Goal: Task Accomplishment & Management: Manage account settings

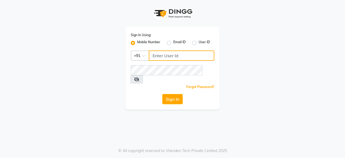
click at [183, 57] on input "Username" at bounding box center [181, 55] width 65 height 10
type input "9001099622"
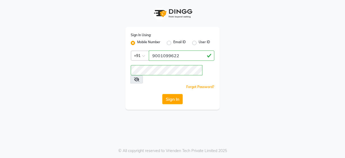
click at [145, 84] on div "Sign In Using: Mobile Number Email ID User ID Country Code × [PHONE_NUMBER] Rem…" at bounding box center [172, 68] width 94 height 83
click at [169, 94] on button "Sign In" at bounding box center [172, 99] width 20 height 10
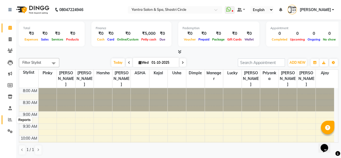
click at [6, 119] on span at bounding box center [9, 119] width 9 height 6
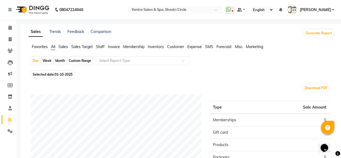
click at [59, 61] on div "Month" at bounding box center [60, 61] width 12 height 8
select select "10"
select select "2025"
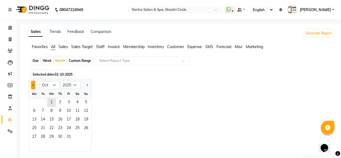
click at [34, 86] on button "Previous month" at bounding box center [33, 85] width 4 height 9
select select "9"
click at [38, 103] on span "1" at bounding box center [34, 102] width 9 height 9
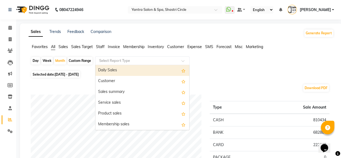
click at [159, 64] on div "Select Report Type" at bounding box center [142, 60] width 94 height 9
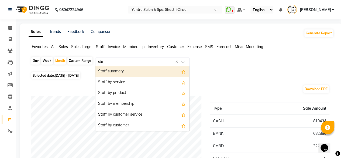
type input "staf"
click at [137, 68] on div "Staff summary" at bounding box center [142, 71] width 94 height 11
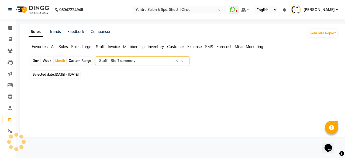
select select "full_report"
select select "csv"
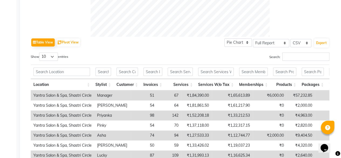
scroll to position [269, 0]
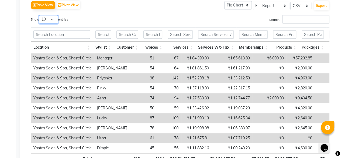
drag, startPoint x: 52, startPoint y: 19, endPoint x: 52, endPoint y: 23, distance: 3.5
click at [52, 19] on select "10 25 50 100" at bounding box center [48, 19] width 19 height 8
select select "100"
click at [40, 15] on select "10 25 50 100" at bounding box center [48, 19] width 19 height 8
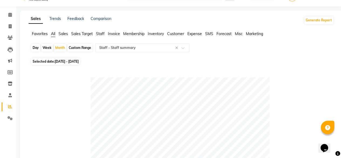
scroll to position [0, 0]
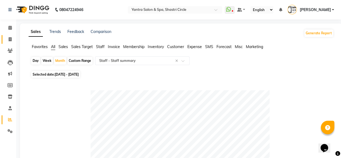
click at [10, 43] on link "Invoice" at bounding box center [8, 39] width 13 height 9
select select "service"
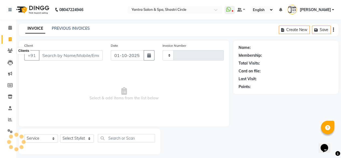
scroll to position [4, 0]
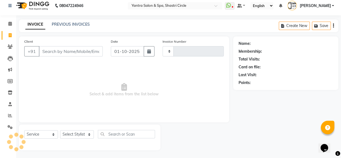
type input "4131"
select select "154"
click at [69, 55] on input "Client" at bounding box center [71, 51] width 64 height 10
type input "a"
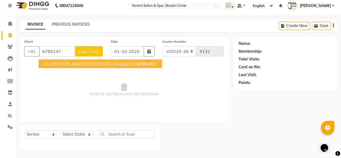
click at [137, 62] on span "6780147" at bounding box center [146, 63] width 19 height 5
type input "9116780147"
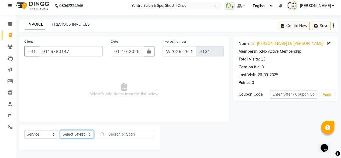
click at [79, 135] on select "Select Stylist Ajay Arvind ASHA Dimple Harsha Hemlata Latika lucky Manager Mani…" at bounding box center [77, 134] width 34 height 8
select select "4416"
click at [60, 130] on select "Select Stylist Ajay Arvind ASHA Dimple Harsha Hemlata Latika lucky Manager Mani…" at bounding box center [77, 134] width 34 height 8
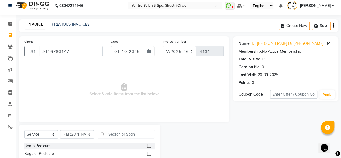
click at [123, 138] on div "Select Service Product Membership Package Voucher Prepaid Gift Card Select Styl…" at bounding box center [89, 136] width 131 height 13
click at [124, 134] on input "text" at bounding box center [126, 134] width 57 height 8
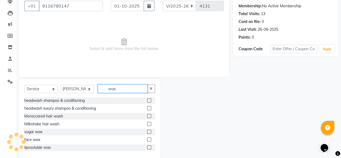
scroll to position [58, 0]
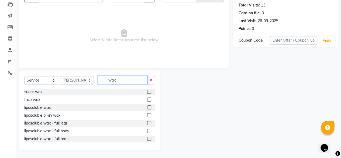
type input "wax"
click at [147, 107] on label at bounding box center [149, 107] width 4 height 4
click at [147, 107] on input "checkbox" at bounding box center [149, 108] width 4 height 4
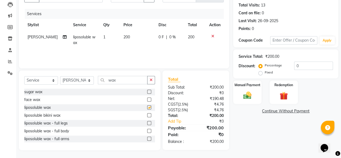
checkbox input "false"
click at [138, 37] on td "200" at bounding box center [137, 40] width 35 height 18
select select "4416"
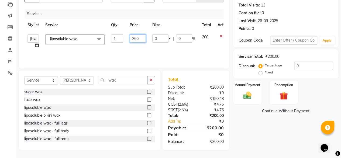
click at [138, 37] on input "200" at bounding box center [138, 38] width 16 height 8
type input "1600"
click at [137, 47] on td "1600" at bounding box center [137, 41] width 23 height 20
select select "4416"
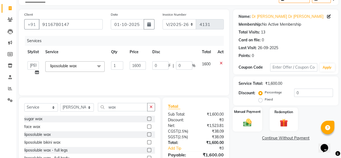
click at [243, 120] on img at bounding box center [247, 122] width 14 height 10
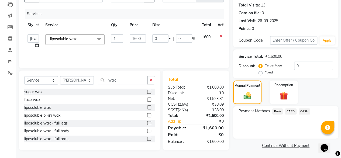
click at [276, 111] on span "Bank" at bounding box center [277, 111] width 11 height 6
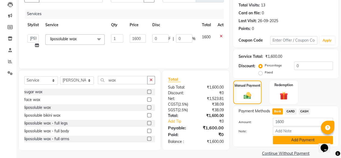
click at [282, 135] on button "Add Payment" at bounding box center [303, 139] width 60 height 8
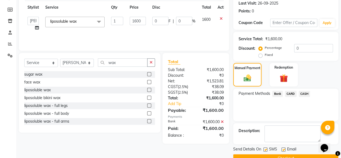
scroll to position [87, 0]
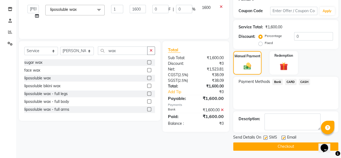
click at [295, 146] on button "Checkout" at bounding box center [285, 146] width 105 height 8
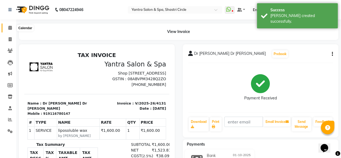
click at [11, 27] on icon at bounding box center [10, 28] width 4 height 4
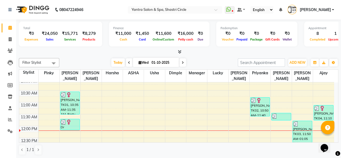
scroll to position [81, 0]
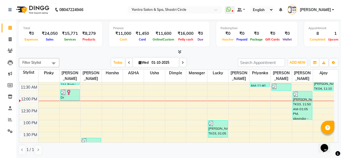
click at [131, 103] on div "8:00 AM 8:30 AM 9:00 AM 9:30 AM 10:00 AM 10:30 AM 11:00 AM 11:30 AM 12:00 PM 12…" at bounding box center [176, 143] width 315 height 284
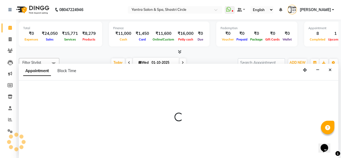
select select "8429"
select select "tentative"
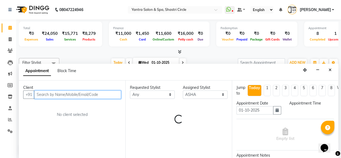
select select "735"
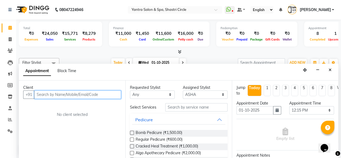
click at [65, 91] on input "text" at bounding box center [77, 94] width 87 height 8
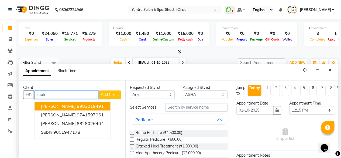
click at [65, 91] on input "subh" at bounding box center [66, 94] width 64 height 8
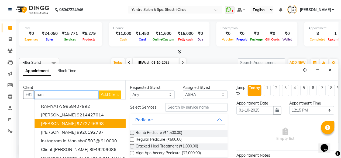
scroll to position [0, 0]
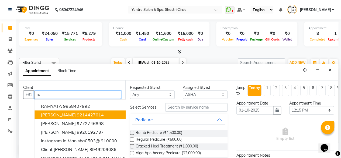
type input "r"
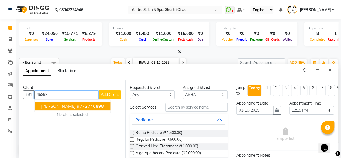
click at [76, 106] on span "Shubham Ramdeo" at bounding box center [58, 105] width 35 height 5
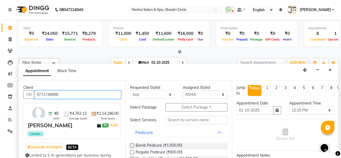
type input "9772746898"
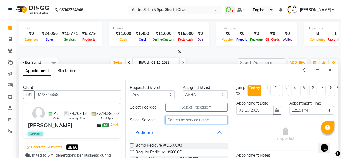
click at [184, 124] on input "text" at bounding box center [196, 120] width 62 height 8
type input "colo"
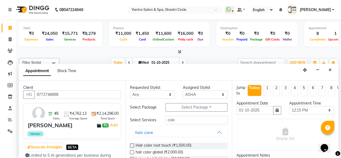
click at [131, 147] on label at bounding box center [132, 145] width 4 height 4
click at [131, 147] on input "checkbox" at bounding box center [132, 146] width 4 height 4
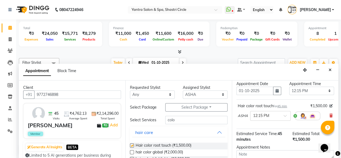
checkbox input "false"
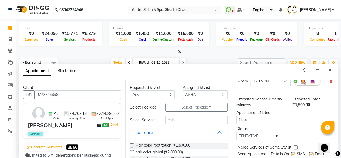
scroll to position [73, 0]
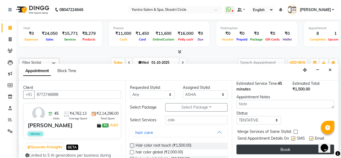
click at [296, 146] on button "Book" at bounding box center [284, 149] width 97 height 10
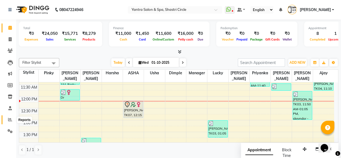
click at [11, 117] on span at bounding box center [9, 119] width 9 height 6
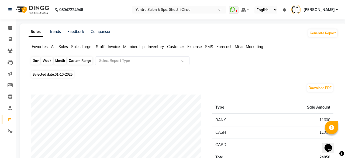
click at [37, 59] on div "Day" at bounding box center [35, 61] width 9 height 8
select select "10"
select select "2025"
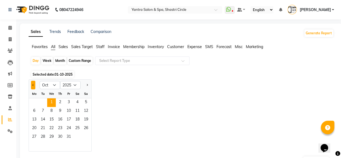
click at [33, 88] on button "Previous month" at bounding box center [33, 85] width 4 height 9
select select "9"
click at [37, 103] on span "1" at bounding box center [34, 102] width 9 height 9
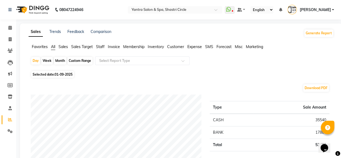
click at [58, 62] on div "Month" at bounding box center [60, 61] width 12 height 8
select select "9"
select select "2025"
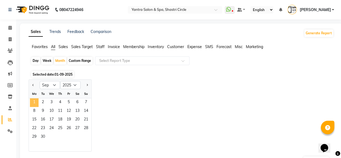
click at [35, 102] on span "1" at bounding box center [34, 102] width 9 height 9
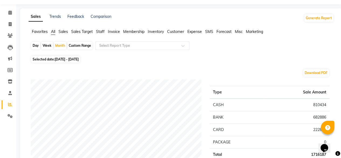
scroll to position [27, 0]
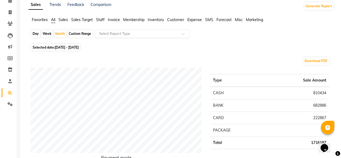
click at [144, 33] on input "text" at bounding box center [137, 33] width 78 height 5
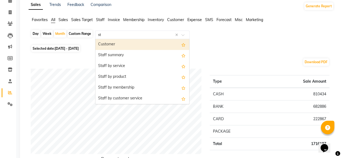
type input "sta"
click at [134, 49] on div "Staff summary" at bounding box center [142, 44] width 94 height 11
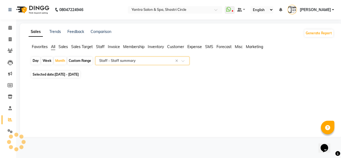
scroll to position [0, 0]
select select "full_report"
select select "csv"
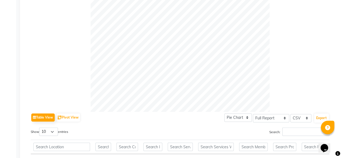
scroll to position [188, 0]
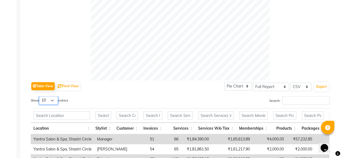
click at [55, 103] on select "10 25 50 100" at bounding box center [48, 100] width 19 height 8
select select "100"
click at [40, 96] on select "10 25 50 100" at bounding box center [48, 100] width 19 height 8
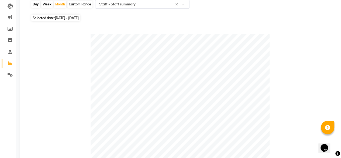
scroll to position [0, 0]
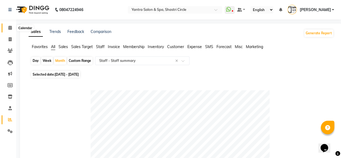
click at [7, 28] on span at bounding box center [9, 28] width 9 height 6
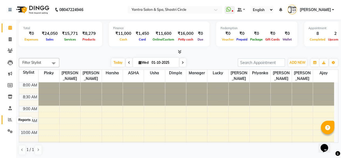
drag, startPoint x: 6, startPoint y: 118, endPoint x: 4, endPoint y: 113, distance: 5.1
click at [6, 118] on span at bounding box center [9, 119] width 9 height 6
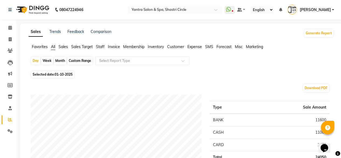
click at [60, 61] on div "Month" at bounding box center [60, 61] width 12 height 8
select select "10"
select select "2025"
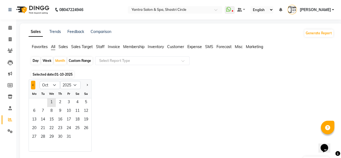
click at [34, 86] on button "Previous month" at bounding box center [33, 85] width 4 height 9
select select "9"
click at [34, 102] on span "1" at bounding box center [34, 102] width 9 height 9
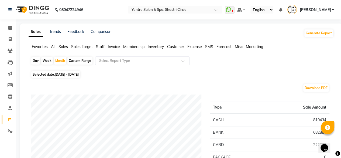
click at [137, 60] on input "text" at bounding box center [137, 60] width 78 height 5
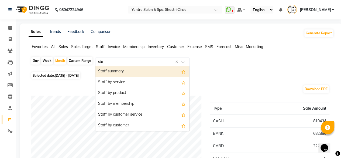
type input "staf"
click at [127, 71] on div "Staff summary" at bounding box center [142, 71] width 94 height 11
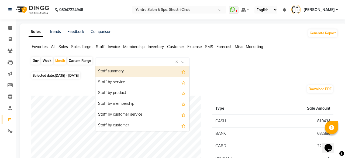
select select "full_report"
select select "csv"
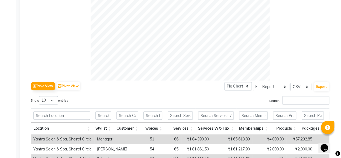
scroll to position [242, 0]
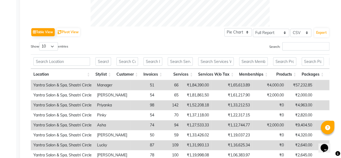
click at [52, 40] on div "Table View Pivot View Pie Chart Bar Chart Select Full Report Filtered Report Se…" at bounding box center [180, 114] width 298 height 176
click at [52, 43] on select "10 25 50 100" at bounding box center [48, 46] width 19 height 8
select select "100"
click at [40, 42] on select "10 25 50 100" at bounding box center [48, 46] width 19 height 8
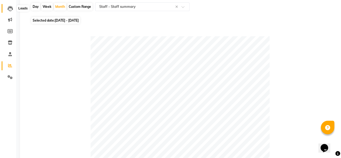
scroll to position [0, 0]
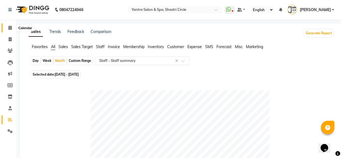
drag, startPoint x: 6, startPoint y: 26, endPoint x: 26, endPoint y: 12, distance: 24.1
click at [6, 26] on span at bounding box center [9, 28] width 9 height 6
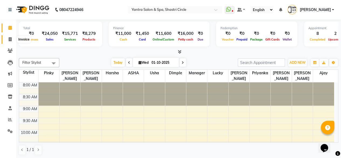
click at [8, 41] on span at bounding box center [9, 39] width 9 height 6
select select "service"
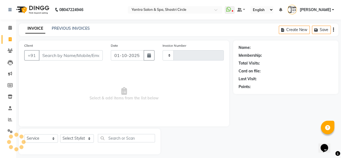
type input "4132"
select select "154"
click at [62, 57] on input "Client" at bounding box center [71, 55] width 64 height 10
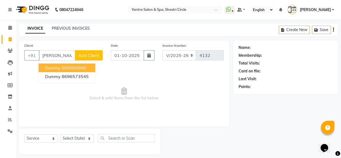
click at [76, 69] on ngb-highlight "000000000" at bounding box center [74, 67] width 24 height 5
type input "000000000"
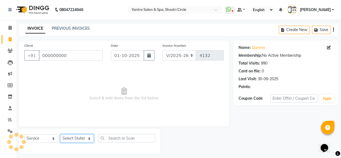
click at [88, 134] on select "Select Stylist Ajay Arvind ASHA Dimple Harsha Hemlata Latika lucky Manager Mani…" at bounding box center [77, 138] width 34 height 8
select select "44024"
click at [60, 134] on select "Select Stylist Ajay Arvind ASHA Dimple Harsha Hemlata Latika lucky Manager Mani…" at bounding box center [77, 138] width 34 height 8
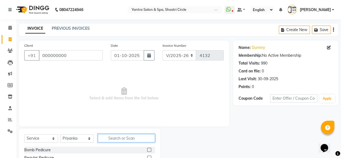
click at [105, 139] on input "text" at bounding box center [126, 138] width 57 height 8
type input "thre"
click at [149, 151] on label at bounding box center [149, 149] width 4 height 4
click at [149, 151] on input "checkbox" at bounding box center [149, 150] width 4 height 4
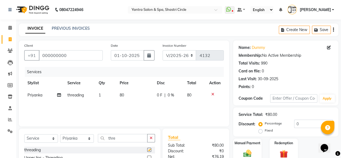
checkbox input "false"
click at [132, 100] on td "80" at bounding box center [134, 95] width 37 height 12
select select "44024"
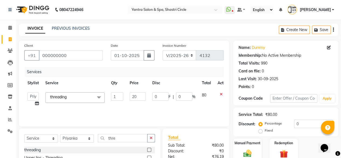
type input "200"
drag, startPoint x: 135, startPoint y: 104, endPoint x: 141, endPoint y: 106, distance: 6.3
click at [135, 104] on div "Services Stylist Service Qty Price Disc Total Action Ajay Arvind ASHA Dimple Ha…" at bounding box center [123, 94] width 199 height 54
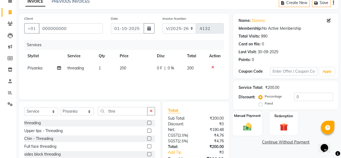
click at [250, 125] on img at bounding box center [247, 126] width 14 height 10
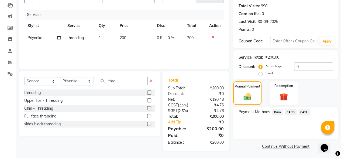
scroll to position [57, 0]
click at [279, 112] on span "Bank" at bounding box center [277, 112] width 11 height 6
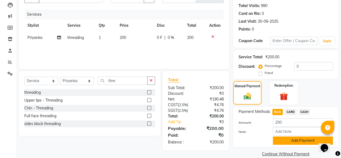
click at [290, 142] on button "Add Payment" at bounding box center [303, 140] width 60 height 8
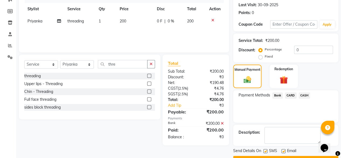
scroll to position [87, 0]
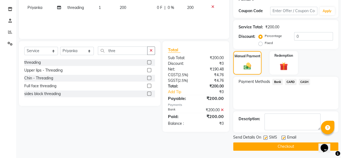
click at [289, 144] on button "Checkout" at bounding box center [285, 146] width 105 height 8
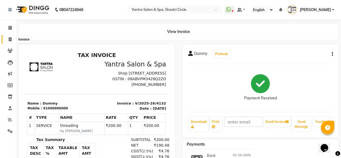
click at [7, 41] on span at bounding box center [9, 39] width 9 height 6
select select "service"
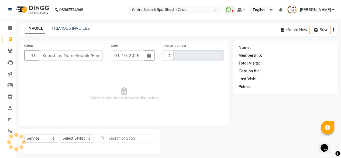
scroll to position [4, 0]
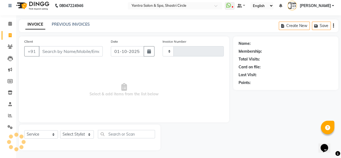
type input "4133"
select select "154"
click at [73, 49] on input "Client" at bounding box center [71, 51] width 64 height 10
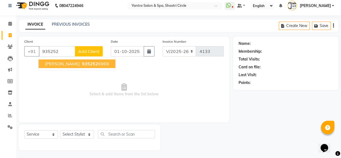
click at [81, 65] on ngb-highlight "935252 6969" at bounding box center [95, 63] width 28 height 5
type input "9352526969"
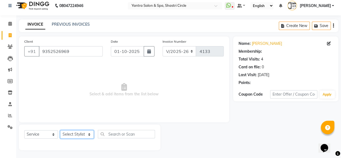
click at [76, 134] on select "Select Stylist Ajay Arvind ASHA Dimple Harsha Hemlata Latika lucky Manager Mani…" at bounding box center [77, 134] width 34 height 8
select select "91688"
click at [60, 130] on select "Select Stylist Ajay Arvind ASHA Dimple Harsha Hemlata Latika lucky Manager Mani…" at bounding box center [77, 134] width 34 height 8
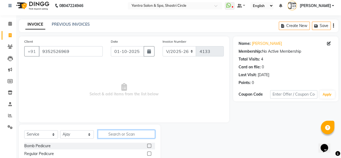
click at [123, 132] on input "text" at bounding box center [126, 134] width 57 height 8
type input "colo"
click at [151, 145] on label at bounding box center [149, 145] width 4 height 4
click at [151, 145] on input "checkbox" at bounding box center [149, 146] width 4 height 4
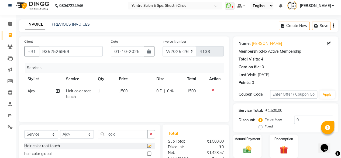
click at [142, 102] on td "1500" at bounding box center [134, 94] width 37 height 18
checkbox input "false"
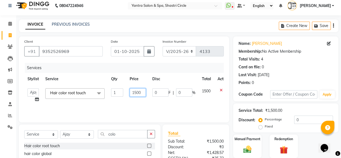
click at [140, 94] on input "1500" at bounding box center [138, 92] width 16 height 8
type input "1000"
click at [139, 100] on td "1000" at bounding box center [137, 95] width 23 height 20
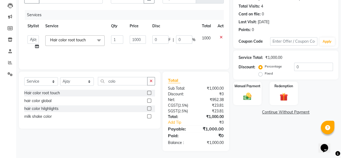
scroll to position [57, 0]
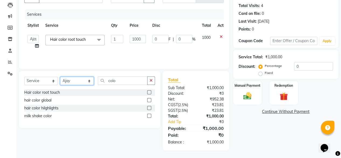
click at [76, 80] on select "Select Stylist Ajay Arvind ASHA Dimple Harsha Hemlata Latika lucky Manager Mani…" at bounding box center [77, 80] width 34 height 8
select select "18135"
click at [60, 76] on select "Select Stylist Ajay Arvind ASHA Dimple Harsha Hemlata Latika lucky Manager Mani…" at bounding box center [77, 80] width 34 height 8
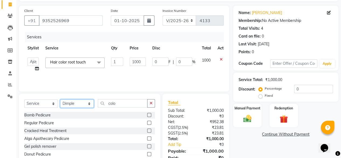
scroll to position [4, 0]
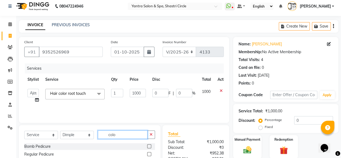
click at [121, 134] on input "colo" at bounding box center [123, 134] width 50 height 8
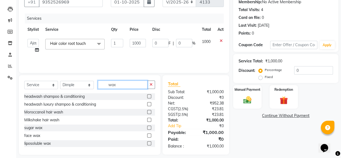
scroll to position [58, 0]
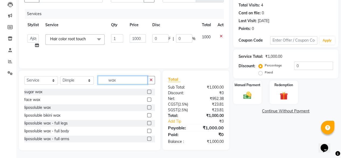
type input "wax"
click at [147, 108] on label at bounding box center [149, 107] width 4 height 4
click at [147, 108] on input "checkbox" at bounding box center [149, 108] width 4 height 4
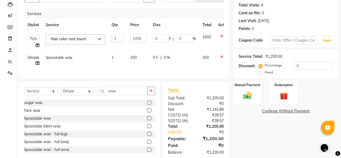
checkbox input "false"
click at [143, 56] on td "200" at bounding box center [138, 60] width 23 height 18
select select "18135"
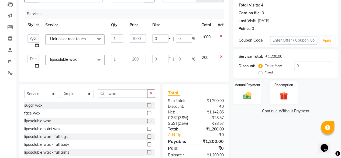
click at [143, 57] on input "200" at bounding box center [138, 59] width 16 height 8
type input "450"
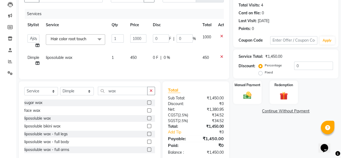
click at [139, 67] on td "450" at bounding box center [138, 60] width 23 height 18
select select "18135"
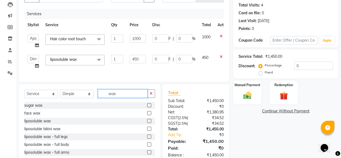
click at [107, 97] on input "wax" at bounding box center [123, 93] width 50 height 8
type input "fac"
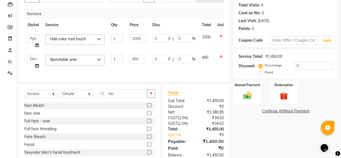
click at [147, 107] on label at bounding box center [149, 105] width 4 height 4
click at [147, 107] on input "checkbox" at bounding box center [149, 105] width 4 height 4
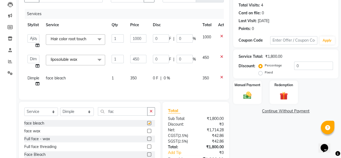
checkbox input "false"
click at [142, 80] on td "350" at bounding box center [138, 81] width 23 height 18
select select "18135"
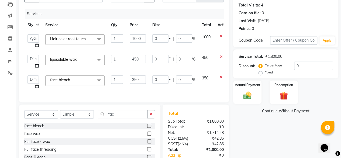
click at [142, 80] on input "350" at bounding box center [138, 79] width 16 height 8
type input "650"
click at [144, 85] on td "650" at bounding box center [137, 82] width 23 height 20
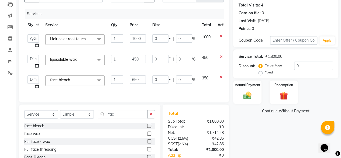
select select "18135"
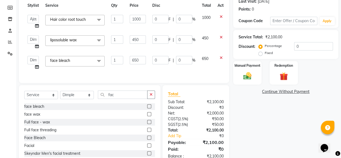
scroll to position [96, 0]
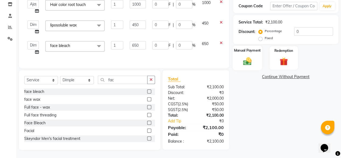
click at [250, 65] on div "Manual Payment" at bounding box center [246, 58] width 29 height 25
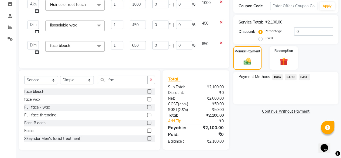
click at [304, 74] on span "CASH" at bounding box center [304, 77] width 12 height 6
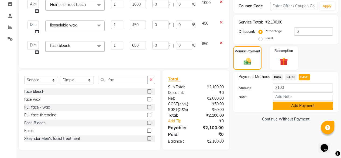
click at [289, 104] on button "Add Payment" at bounding box center [303, 105] width 60 height 8
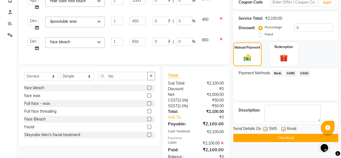
scroll to position [114, 0]
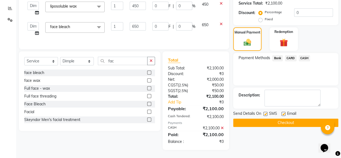
click at [290, 118] on button "Checkout" at bounding box center [285, 122] width 105 height 8
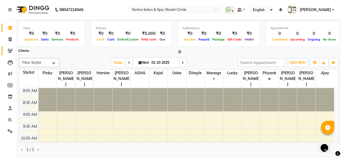
click at [9, 50] on icon at bounding box center [10, 50] width 5 height 4
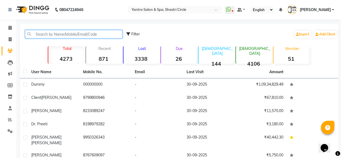
click at [70, 36] on input "text" at bounding box center [73, 34] width 97 height 8
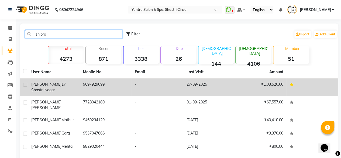
type input "shipra"
click at [107, 89] on td "9697929099" at bounding box center [106, 87] width 52 height 18
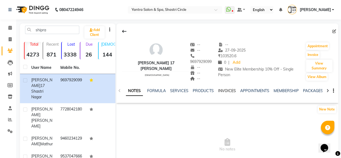
click at [219, 91] on link "INVOICES" at bounding box center [227, 90] width 18 height 5
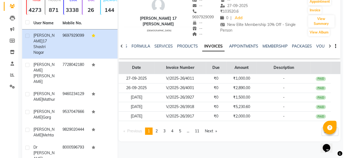
scroll to position [97, 0]
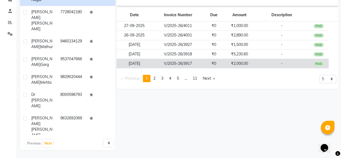
click at [254, 62] on td "₹2,000.00" at bounding box center [239, 63] width 30 height 9
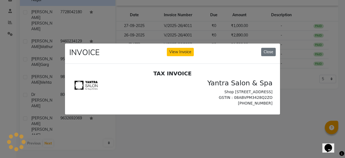
scroll to position [0, 0]
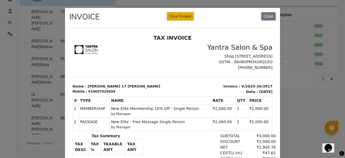
click at [185, 19] on button "View Invoice" at bounding box center [180, 16] width 27 height 8
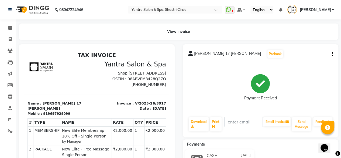
click at [331, 54] on icon "button" at bounding box center [331, 54] width 1 height 0
click at [306, 50] on div "Edit Item Staff" at bounding box center [310, 50] width 27 height 7
select select
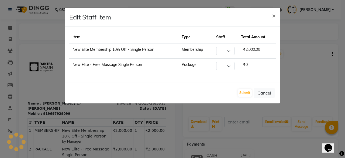
select select "44019"
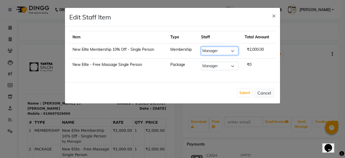
click at [222, 50] on select "Select Ajay Arvind ASHA bhawna goyal Dimple Harsha Hemlata kajal Latika lucky M…" at bounding box center [219, 51] width 37 height 8
select select "4454"
click at [203, 47] on select "Select Ajay Arvind ASHA bhawna goyal Dimple Harsha Hemlata kajal Latika lucky M…" at bounding box center [219, 51] width 37 height 8
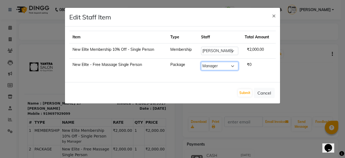
click at [221, 65] on select "Select Ajay Arvind ASHA bhawna goyal Dimple Harsha Hemlata kajal Latika lucky M…" at bounding box center [219, 66] width 37 height 8
select select "4454"
click at [203, 62] on select "Select Ajay Arvind ASHA bhawna goyal Dimple Harsha Hemlata kajal Latika lucky M…" at bounding box center [219, 66] width 37 height 8
click at [247, 91] on button "Submit" at bounding box center [245, 93] width 14 height 8
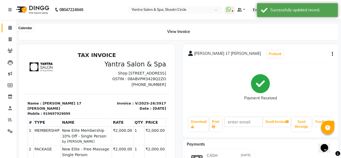
click at [13, 28] on span at bounding box center [9, 28] width 9 height 6
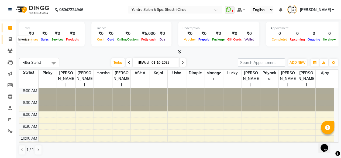
click at [9, 37] on icon at bounding box center [10, 39] width 3 height 4
select select "service"
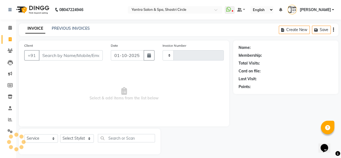
type input "4127"
select select "154"
drag, startPoint x: 9, startPoint y: 29, endPoint x: 13, endPoint y: 36, distance: 8.4
click at [9, 29] on icon at bounding box center [10, 28] width 4 height 4
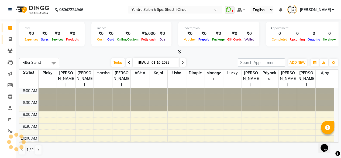
click at [9, 39] on icon at bounding box center [10, 39] width 3 height 4
select select "service"
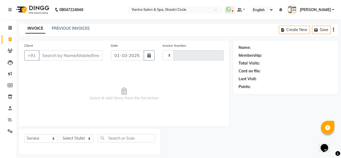
click at [71, 54] on input "Client" at bounding box center [71, 55] width 64 height 10
type input "4127"
select select "154"
drag, startPoint x: 11, startPoint y: 51, endPoint x: 15, endPoint y: 51, distance: 3.2
click at [11, 51] on icon at bounding box center [10, 50] width 5 height 4
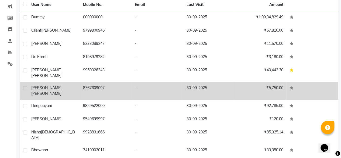
scroll to position [75, 0]
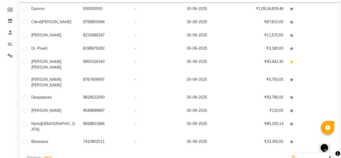
drag, startPoint x: 293, startPoint y: 139, endPoint x: 296, endPoint y: 145, distance: 6.4
click at [294, 153] on select "10 50 100" at bounding box center [311, 157] width 45 height 8
click at [296, 153] on select "10 50 100" at bounding box center [311, 157] width 45 height 8
click at [295, 153] on select "10 50 100" at bounding box center [311, 157] width 45 height 8
select select "100"
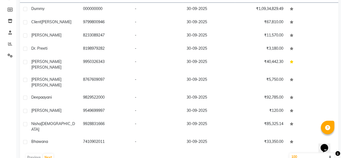
click at [289, 153] on select "10 50 100" at bounding box center [311, 157] width 45 height 8
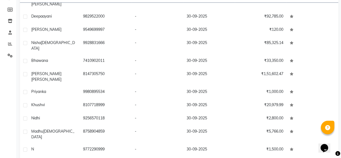
scroll to position [108, 0]
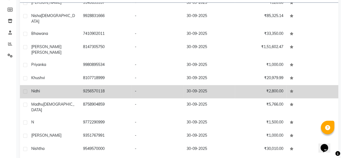
click at [93, 85] on td "9256570118" at bounding box center [106, 91] width 52 height 13
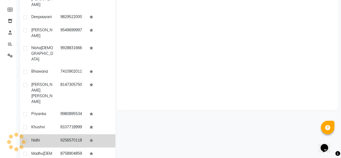
scroll to position [140, 0]
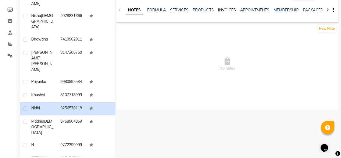
click at [218, 9] on link "INVOICES" at bounding box center [227, 10] width 18 height 5
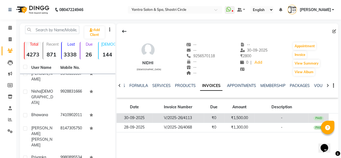
click at [224, 118] on td "₹1,500.00" at bounding box center [239, 117] width 30 height 9
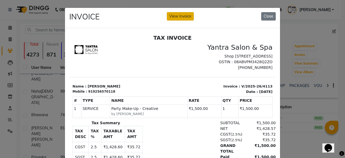
click at [178, 16] on button "View Invoice" at bounding box center [180, 16] width 27 height 8
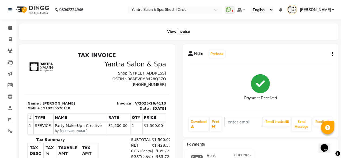
click at [59, 110] on div "919256570118" at bounding box center [56, 108] width 27 height 5
copy div "919256570118"
click at [11, 41] on icon at bounding box center [10, 39] width 3 height 4
select select "service"
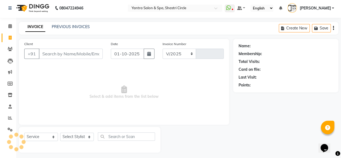
select select "154"
type input "4127"
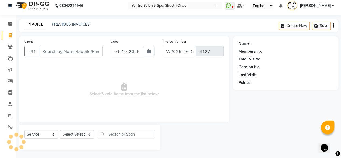
click at [92, 50] on input "Client" at bounding box center [71, 51] width 64 height 10
type input "919256570118"
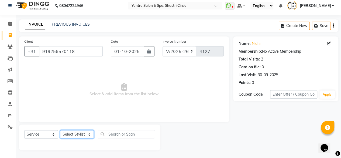
click at [82, 138] on select "Select Stylist Ajay Arvind ASHA bhawna goyal Dimple Harsha Hemlata kajal Latika…" at bounding box center [77, 134] width 34 height 8
select select "4416"
click at [60, 130] on select "Select Stylist Ajay Arvind ASHA bhawna goyal Dimple Harsha Hemlata kajal Latika…" at bounding box center [77, 134] width 34 height 8
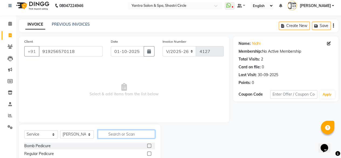
click at [123, 136] on input "text" at bounding box center [126, 134] width 57 height 8
type input "part"
click at [148, 145] on label at bounding box center [149, 145] width 4 height 4
click at [148, 145] on input "checkbox" at bounding box center [149, 146] width 4 height 4
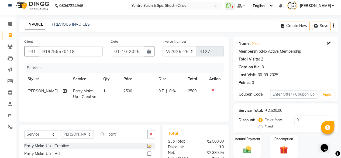
checkbox input "false"
click at [137, 92] on td "2500" at bounding box center [137, 94] width 35 height 18
select select "4416"
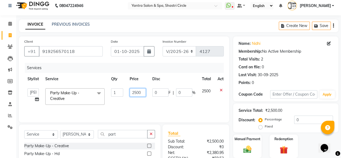
click at [137, 92] on input "2500" at bounding box center [138, 92] width 16 height 8
type input "3000"
click at [139, 102] on td "3000" at bounding box center [137, 96] width 23 height 23
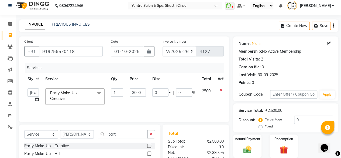
select select "4416"
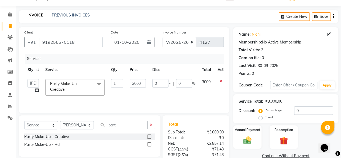
scroll to position [57, 0]
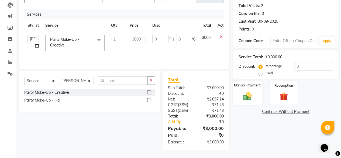
click at [249, 100] on div "Manual Payment" at bounding box center [246, 92] width 29 height 25
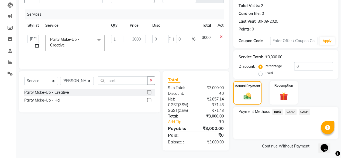
click at [282, 109] on div "Payment Methods Bank CARD CASH" at bounding box center [285, 112] width 94 height 7
click at [270, 107] on div "Payment Methods Bank CARD CASH" at bounding box center [285, 122] width 105 height 32
click at [275, 109] on span "Bank" at bounding box center [277, 112] width 11 height 6
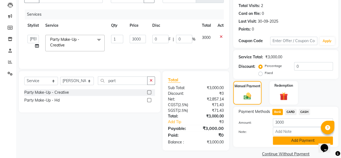
click at [290, 136] on button "Add Payment" at bounding box center [303, 140] width 60 height 8
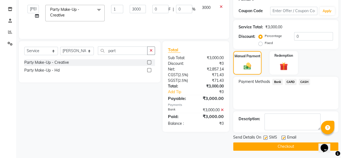
click at [299, 140] on div "Email" at bounding box center [290, 137] width 19 height 7
click at [301, 142] on button "Checkout" at bounding box center [285, 146] width 105 height 8
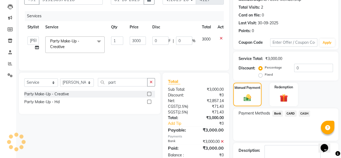
scroll to position [33, 0]
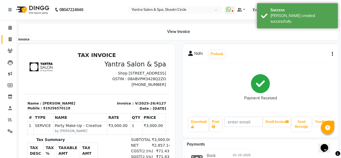
drag, startPoint x: 11, startPoint y: 39, endPoint x: 10, endPoint y: 42, distance: 3.4
click at [11, 39] on icon at bounding box center [10, 39] width 3 height 4
select select "service"
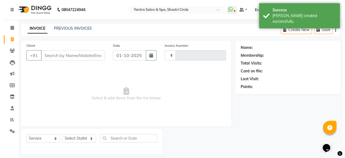
scroll to position [4, 0]
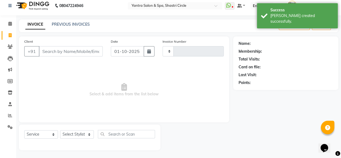
type input "4128"
select select "154"
click at [74, 52] on input "Client" at bounding box center [71, 51] width 64 height 10
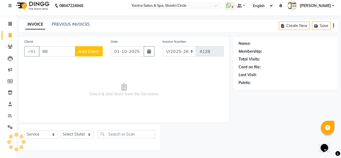
type input "9"
type input "9460569393"
click at [95, 51] on span "Add Client" at bounding box center [88, 50] width 21 height 5
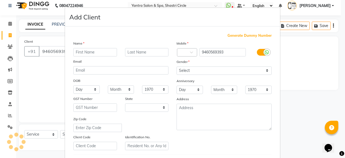
select select "33"
type input "Riya"
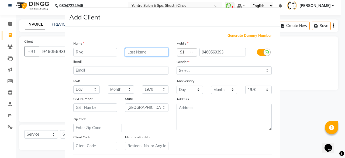
type input "O"
type input "Purohit"
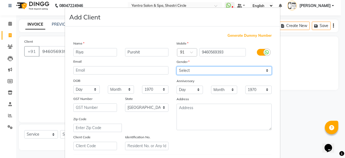
click at [191, 68] on select "Select Male Female Other Prefer Not To Say" at bounding box center [223, 70] width 95 height 8
select select "female"
click at [176, 66] on select "Select Male Female Other Prefer Not To Say" at bounding box center [223, 70] width 95 height 8
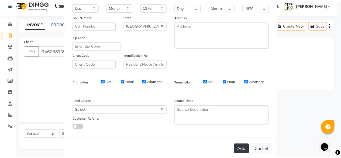
scroll to position [90, 0]
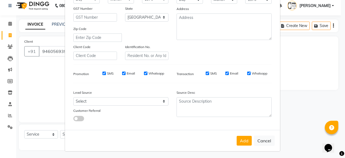
click at [247, 139] on button "Add" at bounding box center [243, 140] width 15 height 10
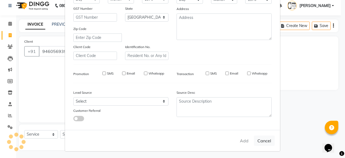
select select
select select "null"
select select
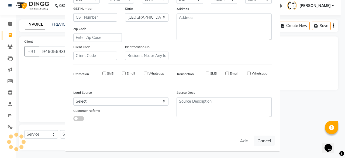
select select
checkbox input "false"
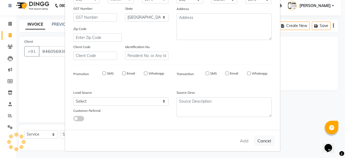
checkbox input "false"
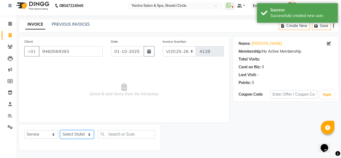
click at [80, 135] on select "Select Stylist Ajay Arvind ASHA bhawna goyal Dimple Harsha Hemlata kajal Latika…" at bounding box center [77, 134] width 34 height 8
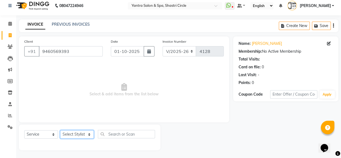
select select "72459"
click at [60, 130] on select "Select Stylist Ajay Arvind ASHA bhawna goyal Dimple Harsha Hemlata kajal Latika…" at bounding box center [77, 134] width 34 height 8
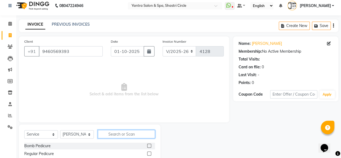
click at [109, 135] on input "text" at bounding box center [126, 134] width 57 height 8
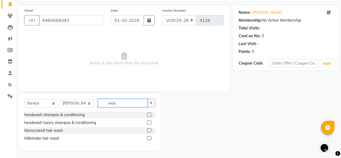
scroll to position [35, 0]
type input "was"
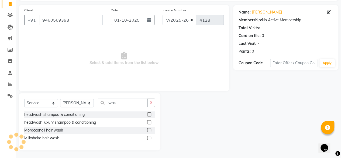
click at [149, 129] on label at bounding box center [149, 130] width 4 height 4
click at [149, 129] on input "checkbox" at bounding box center [149, 130] width 4 height 4
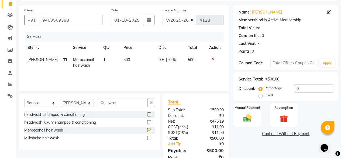
checkbox input "false"
click at [74, 103] on select "Select Stylist Ajay Arvind ASHA bhawna goyal Dimple Harsha Hemlata kajal Latika…" at bounding box center [77, 103] width 34 height 8
select select "82436"
click at [60, 99] on select "Select Stylist Ajay Arvind ASHA bhawna goyal Dimple Harsha Hemlata kajal Latika…" at bounding box center [77, 103] width 34 height 8
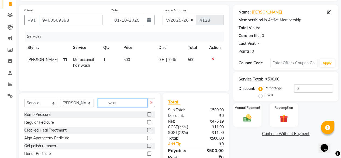
click at [118, 102] on input "was" at bounding box center [123, 102] width 50 height 8
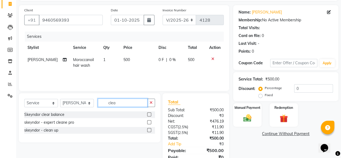
type input "clea"
drag, startPoint x: 148, startPoint y: 130, endPoint x: 144, endPoint y: 121, distance: 9.3
click at [148, 130] on label at bounding box center [149, 130] width 4 height 4
click at [148, 130] on input "checkbox" at bounding box center [149, 130] width 4 height 4
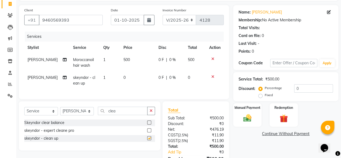
click at [134, 79] on td "0" at bounding box center [137, 80] width 35 height 18
checkbox input "false"
select select "82436"
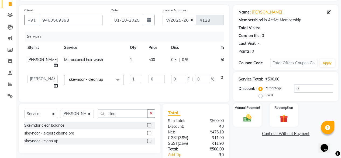
click at [148, 79] on input "0" at bounding box center [156, 79] width 16 height 8
type input "2500"
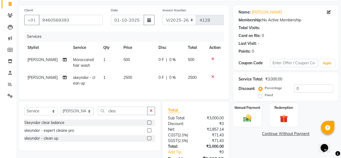
click at [132, 89] on div "Services Stylist Service Qty Price Disc Total Action Arvind Moroccanoil hair wa…" at bounding box center [123, 63] width 199 height 62
click at [126, 111] on input "clea" at bounding box center [123, 110] width 50 height 8
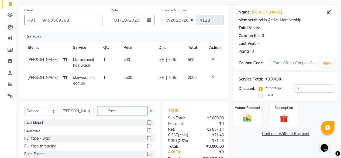
type input "face"
click at [149, 124] on label at bounding box center [149, 122] width 4 height 4
click at [149, 124] on input "checkbox" at bounding box center [149, 123] width 4 height 4
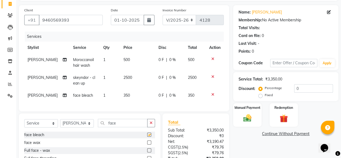
checkbox input "false"
click at [135, 95] on td "350" at bounding box center [137, 95] width 35 height 12
select select "82436"
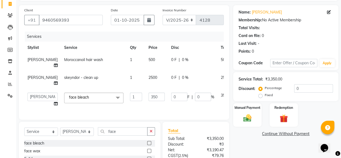
click at [145, 95] on td "350" at bounding box center [156, 99] width 23 height 20
click at [148, 101] on input "350" at bounding box center [156, 96] width 16 height 8
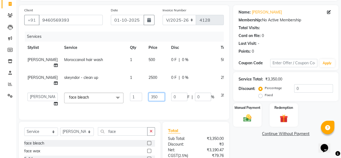
click at [148, 101] on input "350" at bounding box center [156, 96] width 16 height 8
type input "500"
click at [143, 111] on div "Client +91 9460569393 Date 01-10-2025 Invoice Number V/2025 V/2025-26 4128 Serv…" at bounding box center [124, 62] width 210 height 114
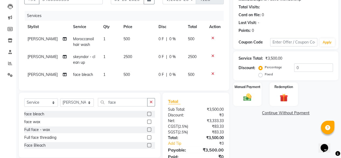
scroll to position [82, 0]
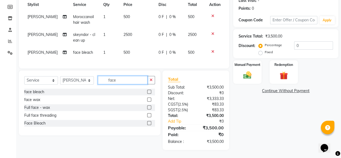
click at [122, 82] on input "face" at bounding box center [123, 80] width 50 height 8
type input "face"
click at [149, 100] on label at bounding box center [149, 99] width 4 height 4
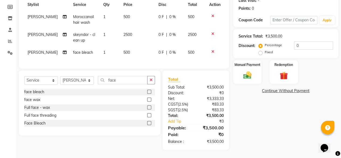
click at [149, 100] on input "checkbox" at bounding box center [149, 100] width 4 height 4
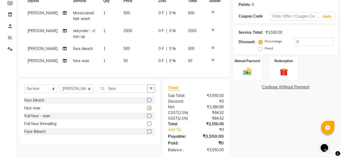
checkbox input "false"
click at [139, 64] on td "50" at bounding box center [137, 61] width 35 height 12
select select "82436"
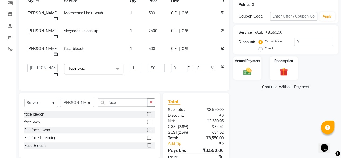
click at [145, 60] on td "500" at bounding box center [156, 52] width 23 height 18
select select "82436"
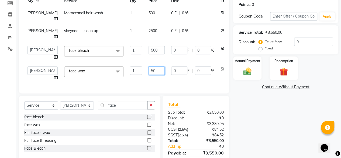
click at [148, 75] on input "50" at bounding box center [156, 70] width 16 height 8
type input "320"
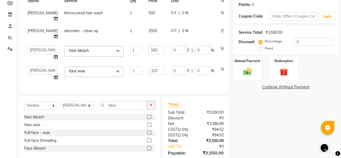
click at [145, 83] on td "320" at bounding box center [156, 73] width 23 height 20
select select "82436"
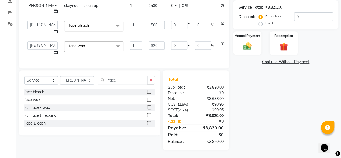
scroll to position [116, 0]
click at [74, 82] on select "Select Stylist Ajay Arvind ASHA bhawna goyal Dimple Harsha Hemlata kajal Latika…" at bounding box center [77, 80] width 34 height 8
select select "44020"
click at [60, 76] on select "Select Stylist Ajay Arvind ASHA bhawna goyal Dimple Harsha Hemlata kajal Latika…" at bounding box center [77, 80] width 34 height 8
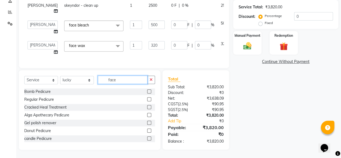
click at [114, 80] on input "face" at bounding box center [123, 79] width 50 height 8
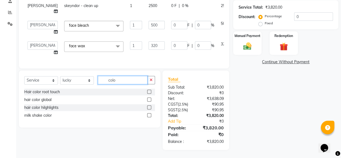
type input "colo"
click at [149, 98] on label at bounding box center [149, 99] width 4 height 4
click at [149, 98] on input "checkbox" at bounding box center [149, 100] width 4 height 4
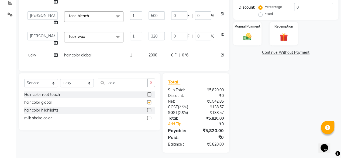
checkbox input "false"
click at [149, 96] on label at bounding box center [149, 94] width 4 height 4
click at [149, 96] on input "checkbox" at bounding box center [149, 95] width 4 height 4
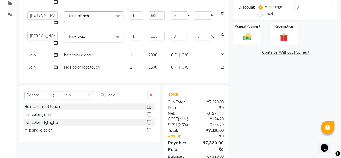
checkbox input "false"
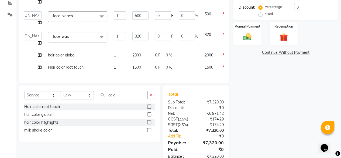
click at [222, 56] on icon at bounding box center [223, 54] width 3 height 4
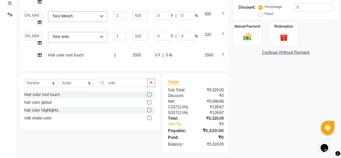
scroll to position [0, 12]
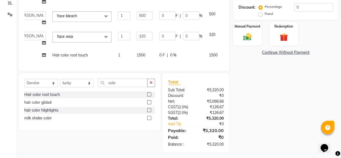
click at [133, 61] on td "1500" at bounding box center [144, 55] width 23 height 12
select select "44020"
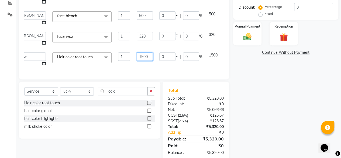
click at [137, 61] on input "1500" at bounding box center [145, 56] width 16 height 8
type input "2500"
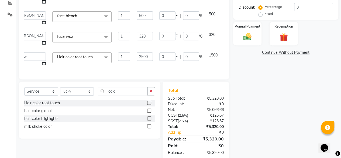
click at [148, 74] on div "Services Stylist Service Qty Price Disc Total Action Arvind Moroccanoil hair wa…" at bounding box center [123, 11] width 199 height 123
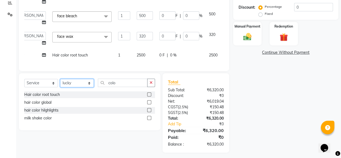
click at [72, 87] on select "Select Stylist Ajay Arvind ASHA bhawna goyal Dimple Harsha Hemlata kajal Latika…" at bounding box center [77, 83] width 34 height 8
select select "4454"
click at [60, 87] on select "Select Stylist Ajay Arvind ASHA bhawna goyal Dimple Harsha Hemlata kajal Latika…" at bounding box center [77, 83] width 34 height 8
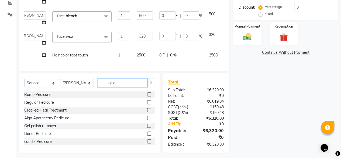
click at [127, 87] on input "colo" at bounding box center [123, 82] width 50 height 8
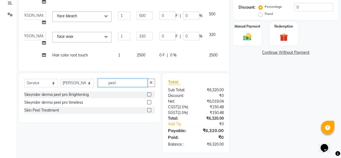
type input "peel"
click at [151, 113] on div at bounding box center [151, 110] width 8 height 7
click at [150, 112] on label at bounding box center [149, 110] width 4 height 4
click at [150, 112] on input "checkbox" at bounding box center [149, 110] width 4 height 4
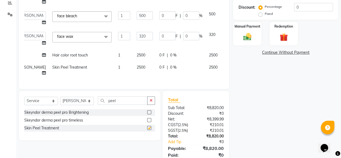
checkbox input "false"
click at [119, 104] on input "peel" at bounding box center [123, 100] width 50 height 8
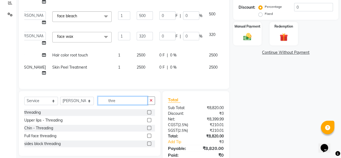
type input "thre"
click at [148, 113] on label at bounding box center [149, 112] width 4 height 4
click at [148, 113] on input "checkbox" at bounding box center [149, 112] width 4 height 4
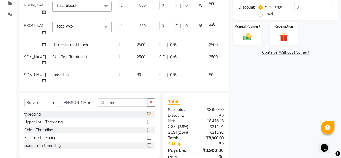
checkbox input "false"
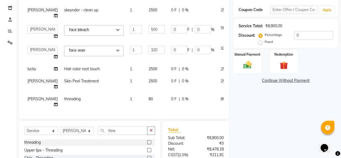
scroll to position [138, 0]
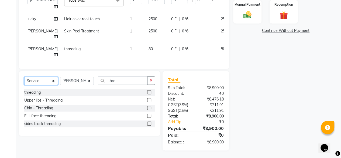
click at [44, 84] on select "Select Service Product Membership Package Voucher Prepaid Gift Card" at bounding box center [41, 80] width 34 height 8
select select "product"
click at [24, 76] on select "Select Service Product Membership Package Voucher Prepaid Gift Card" at bounding box center [41, 80] width 34 height 8
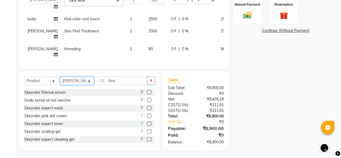
click at [86, 83] on select "Select Stylist Ajay Arvind ASHA bhawna goyal Dimple Harsha Hemlata kajal Latika…" at bounding box center [77, 80] width 34 height 8
select select "44019"
click at [60, 76] on select "Select Stylist Ajay Arvind ASHA bhawna goyal Dimple Harsha Hemlata kajal Latika…" at bounding box center [77, 80] width 34 height 8
click at [118, 79] on input "thre" at bounding box center [123, 80] width 50 height 8
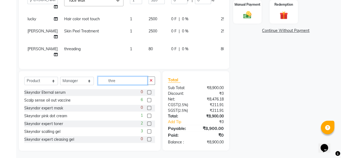
click at [118, 79] on input "thre" at bounding box center [123, 80] width 50 height 8
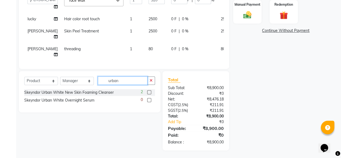
type input "urban"
click at [149, 91] on label at bounding box center [149, 92] width 4 height 4
click at [149, 91] on input "checkbox" at bounding box center [149, 92] width 4 height 4
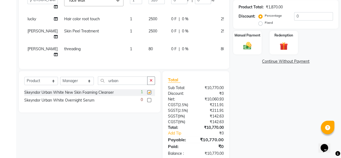
checkbox input "false"
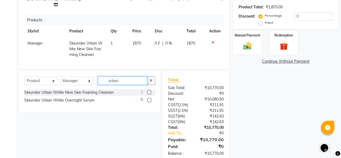
click at [123, 81] on input "urban" at bounding box center [123, 80] width 50 height 8
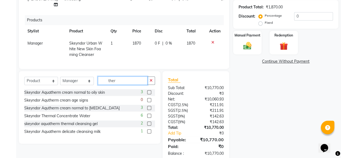
type input "ther"
click at [149, 116] on label at bounding box center [149, 115] width 4 height 4
click at [149, 116] on input "checkbox" at bounding box center [149, 116] width 4 height 4
checkbox input "false"
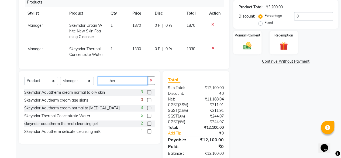
click at [119, 82] on input "ther" at bounding box center [123, 80] width 50 height 8
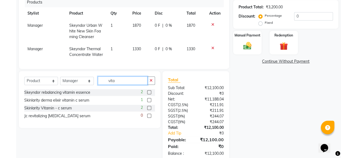
type input "vita"
click at [150, 92] on label at bounding box center [149, 92] width 4 height 4
click at [150, 92] on input "checkbox" at bounding box center [149, 92] width 4 height 4
checkbox input "false"
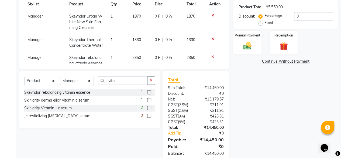
scroll to position [100, 0]
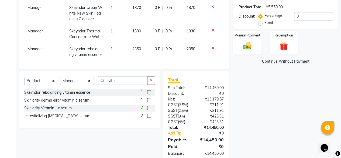
click at [138, 46] on span "2350" at bounding box center [136, 48] width 9 height 5
select select "44019"
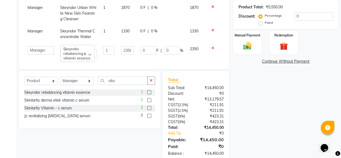
click at [140, 46] on input "0" at bounding box center [148, 50] width 16 height 8
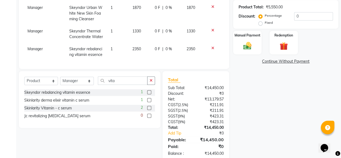
click at [124, 46] on td "1" at bounding box center [118, 52] width 22 height 18
select select "44019"
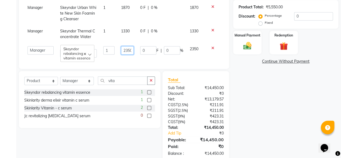
click at [128, 46] on input "2350" at bounding box center [127, 50] width 13 height 8
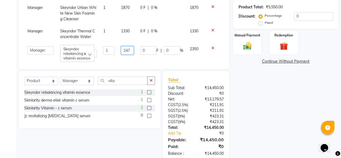
type input "2470"
click at [125, 50] on tr "Ajay Arvind ASHA bhawna goyal Dimple Harsha Hemlata kajal Latika lucky Manager …" at bounding box center [123, 52] width 199 height 18
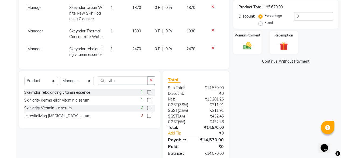
scroll to position [149, 0]
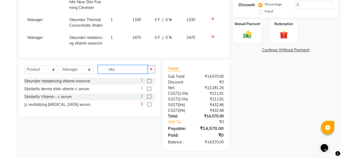
click at [111, 66] on input "vita" at bounding box center [123, 69] width 50 height 8
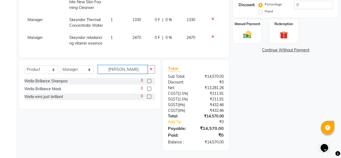
click at [118, 72] on input "brill" at bounding box center [123, 69] width 50 height 8
click at [118, 71] on input "brill" at bounding box center [123, 69] width 50 height 8
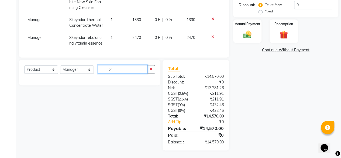
type input "b"
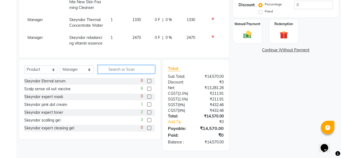
type input "n"
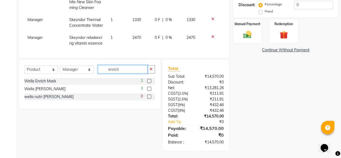
type input "enrich"
click at [151, 88] on label at bounding box center [149, 88] width 4 height 4
click at [151, 88] on input "checkbox" at bounding box center [149, 89] width 4 height 4
checkbox input "false"
click at [149, 80] on label at bounding box center [149, 81] width 4 height 4
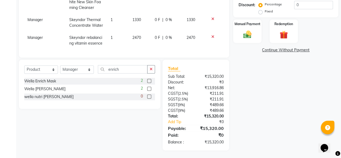
click at [149, 80] on input "checkbox" at bounding box center [149, 81] width 4 height 4
checkbox input "false"
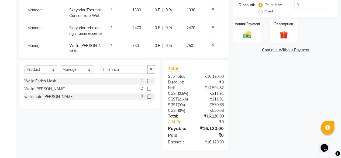
scroll to position [130, 0]
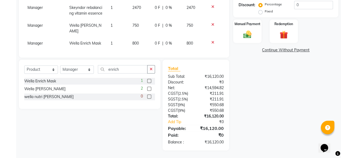
click at [139, 39] on td "800" at bounding box center [140, 43] width 23 height 12
click at [155, 28] on span "0 F" at bounding box center [157, 26] width 5 height 6
select select "44019"
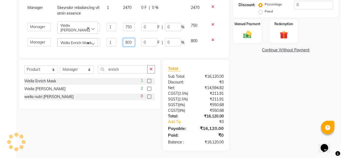
click at [129, 39] on input "800" at bounding box center [129, 42] width 12 height 8
type input "900"
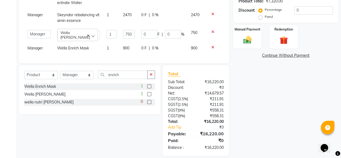
scroll to position [149, 0]
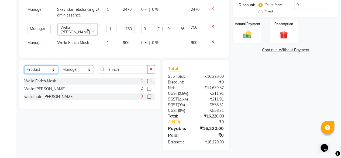
drag, startPoint x: 37, startPoint y: 67, endPoint x: 37, endPoint y: 73, distance: 6.5
click at [37, 67] on select "Select Service Product Membership Package Voucher Prepaid Gift Card" at bounding box center [41, 69] width 34 height 8
select select "service"
click at [24, 65] on select "Select Service Product Membership Package Voucher Prepaid Gift Card" at bounding box center [41, 69] width 34 height 8
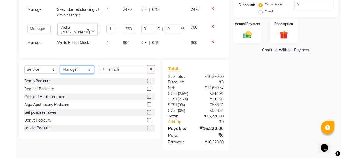
click at [78, 70] on select "Select Stylist Ajay Arvind ASHA bhawna goyal Dimple Harsha Hemlata kajal Latika…" at bounding box center [77, 69] width 34 height 8
select select "72459"
click at [60, 65] on select "Select Stylist Ajay Arvind ASHA bhawna goyal Dimple Harsha Hemlata kajal Latika…" at bounding box center [77, 69] width 34 height 8
click at [120, 64] on div "Select Service Product Membership Package Voucher Prepaid Gift Card Select Styl…" at bounding box center [89, 99] width 141 height 79
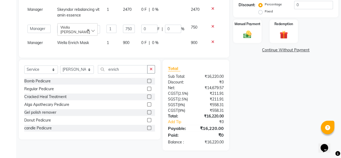
click at [120, 64] on div "Select Service Product Membership Package Voucher Prepaid Gift Card Select Styl…" at bounding box center [89, 99] width 141 height 79
click at [120, 70] on input "enrich" at bounding box center [123, 69] width 50 height 8
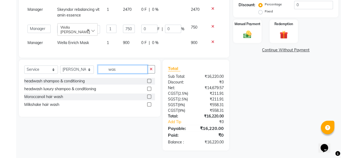
type input "was"
click at [148, 96] on label at bounding box center [149, 96] width 4 height 4
click at [148, 96] on input "checkbox" at bounding box center [149, 97] width 4 height 4
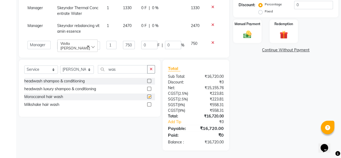
checkbox input "false"
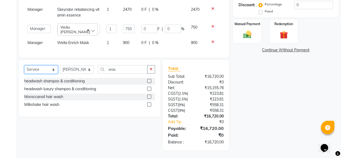
click at [50, 65] on select "Select Service Product Membership Package Voucher Prepaid Gift Card" at bounding box center [41, 69] width 34 height 8
select select "product"
click at [24, 65] on select "Select Service Product Membership Package Voucher Prepaid Gift Card" at bounding box center [41, 69] width 34 height 8
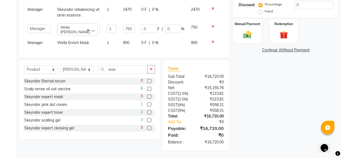
click at [73, 75] on div "Select Service Product Membership Package Voucher Prepaid Gift Card Select Styl…" at bounding box center [89, 71] width 131 height 13
click at [78, 69] on select "Select Stylist Ajay Arvind ASHA bhawna goyal Dimple Harsha Hemlata kajal Latika…" at bounding box center [77, 69] width 34 height 8
select select "44019"
click at [60, 65] on select "Select Stylist Ajay Arvind ASHA bhawna goyal Dimple Harsha Hemlata kajal Latika…" at bounding box center [77, 69] width 34 height 8
click at [117, 70] on input "was" at bounding box center [123, 69] width 50 height 8
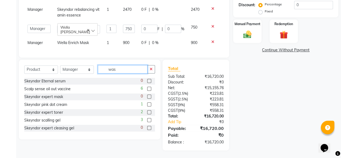
click at [117, 70] on input "was" at bounding box center [123, 69] width 50 height 8
type input "skinla"
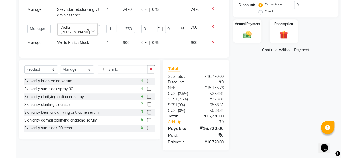
click at [147, 104] on label at bounding box center [149, 104] width 4 height 4
click at [147, 104] on input "checkbox" at bounding box center [149, 105] width 4 height 4
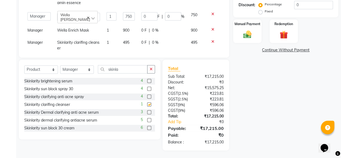
checkbox input "false"
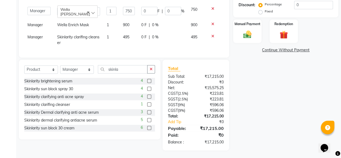
click at [147, 111] on label at bounding box center [149, 112] width 4 height 4
click at [147, 111] on input "checkbox" at bounding box center [149, 112] width 4 height 4
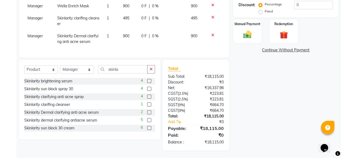
checkbox input "false"
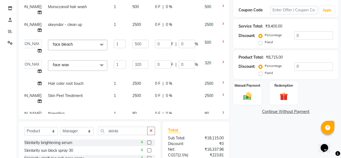
scroll to position [69, 0]
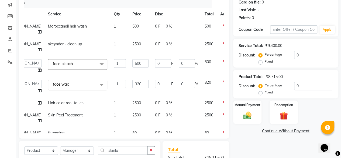
click at [263, 93] on div "Fixed" at bounding box center [265, 92] width 13 height 6
click at [264, 93] on label "Fixed" at bounding box center [268, 92] width 8 height 5
click at [261, 93] on input "Fixed" at bounding box center [261, 92] width 4 height 4
radio input "true"
click at [299, 86] on input "0" at bounding box center [313, 86] width 39 height 8
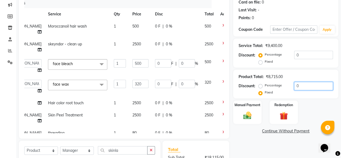
click at [299, 86] on input "0" at bounding box center [313, 86] width 39 height 8
type input "5"
type input "0.43"
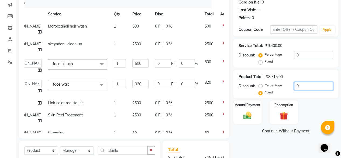
type input "0.06"
type input "5"
click at [315, 103] on div "Manual Payment Redemption" at bounding box center [285, 111] width 113 height 23
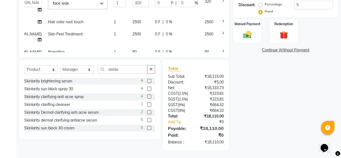
click at [264, 5] on label "Percentage" at bounding box center [272, 4] width 17 height 5
click at [259, 5] on input "Percentage" at bounding box center [261, 4] width 4 height 4
radio input "true"
type input "37.5"
type input "5"
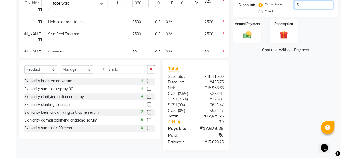
click at [297, 2] on input "5" at bounding box center [313, 5] width 39 height 8
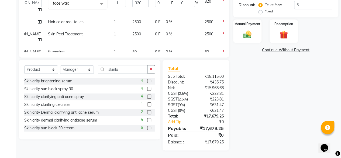
click at [318, 60] on div "Name: Riya Purohit Membership: No Active Membership Total Visits: Card on file:…" at bounding box center [287, 20] width 109 height 259
click at [286, 71] on div "Name: Riya Purohit Membership: No Active Membership Total Visits: Card on file:…" at bounding box center [287, 20] width 109 height 259
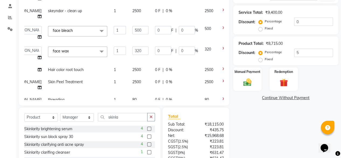
scroll to position [96, 0]
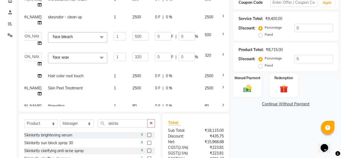
click at [264, 36] on label "Fixed" at bounding box center [268, 34] width 8 height 5
click at [261, 36] on input "Fixed" at bounding box center [261, 35] width 4 height 4
radio input "true"
click at [303, 27] on input "0" at bounding box center [313, 28] width 39 height 8
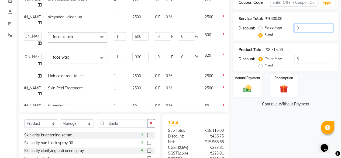
click at [303, 27] on input "0" at bounding box center [313, 28] width 39 height 8
type input "6"
type input "0.32"
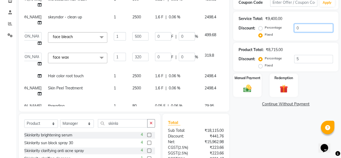
type input "0.06"
type input "0.2"
type input "0.06"
type input "67"
type input "3.56"
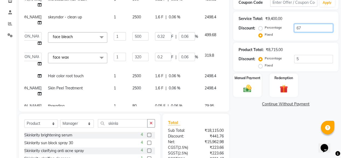
type input "0.71"
type input "2.28"
type input "0.71"
type input "679"
type input "36.12"
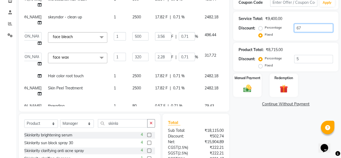
type input "7.22"
type input "23.11"
type input "7.22"
type input "679.2"
type input "36.13"
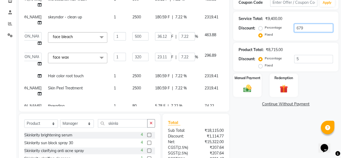
type input "7.23"
type input "23.12"
type input "679.25"
click at [314, 36] on div "Percentage Fixed 679.25" at bounding box center [295, 31] width 73 height 15
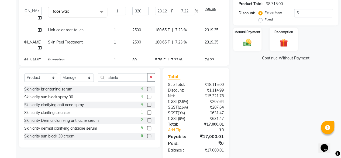
scroll to position [149, 0]
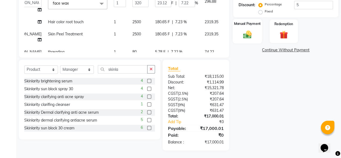
click at [252, 33] on img at bounding box center [247, 35] width 14 height 10
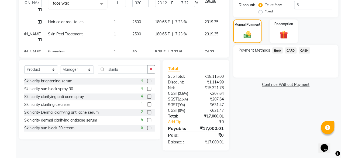
click at [304, 50] on span "CASH" at bounding box center [304, 50] width 12 height 6
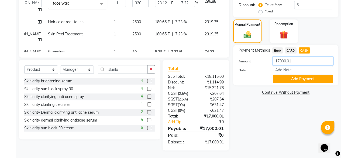
click at [287, 62] on input "17000.01" at bounding box center [303, 61] width 60 height 8
click at [288, 62] on input "17000.01" at bounding box center [303, 61] width 60 height 8
type input "10000"
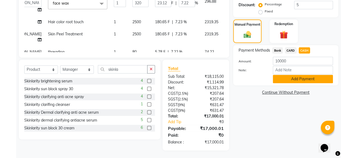
click at [291, 78] on button "Add Payment" at bounding box center [303, 79] width 60 height 8
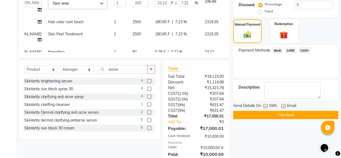
click at [280, 50] on span "Bank" at bounding box center [277, 50] width 11 height 6
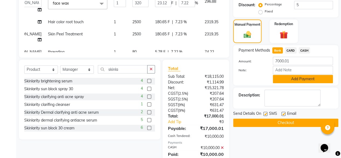
click at [299, 82] on button "Add Payment" at bounding box center [303, 79] width 60 height 8
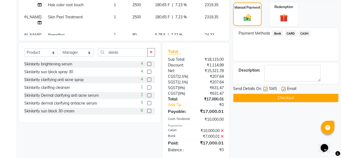
scroll to position [180, 0]
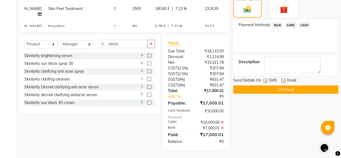
click at [265, 78] on label at bounding box center [265, 80] width 4 height 4
click at [265, 79] on input "checkbox" at bounding box center [265, 81] width 4 height 4
checkbox input "false"
click at [283, 78] on label at bounding box center [283, 80] width 4 height 4
click at [283, 79] on input "checkbox" at bounding box center [283, 81] width 4 height 4
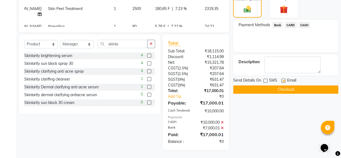
checkbox input "false"
click at [287, 86] on button "Checkout" at bounding box center [285, 89] width 105 height 8
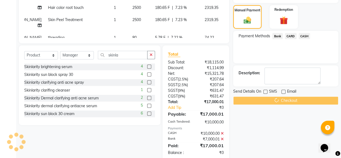
scroll to position [99, 0]
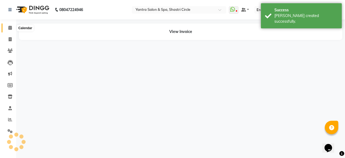
click at [7, 27] on span at bounding box center [9, 28] width 9 height 6
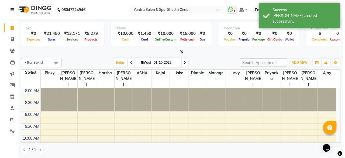
scroll to position [54, 0]
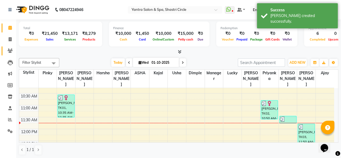
click at [11, 51] on icon at bounding box center [10, 50] width 5 height 4
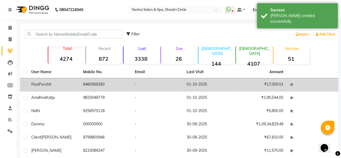
click at [104, 87] on td "9460569393" at bounding box center [106, 84] width 52 height 13
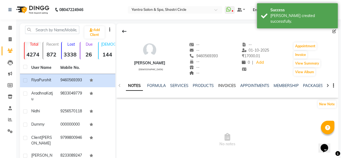
click at [224, 86] on link "INVOICES" at bounding box center [227, 85] width 18 height 5
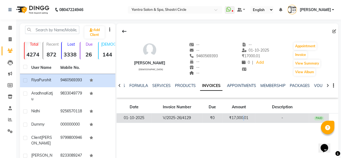
click at [243, 113] on td "₹17,000.01" at bounding box center [238, 117] width 33 height 9
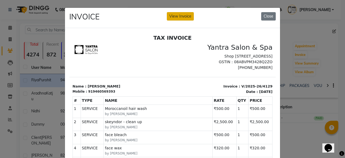
click at [184, 19] on button "View Invoice" at bounding box center [180, 16] width 27 height 8
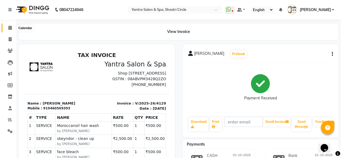
click at [9, 29] on icon at bounding box center [10, 28] width 4 height 4
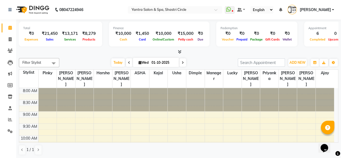
click at [10, 34] on li "Invoice" at bounding box center [8, 40] width 16 height 12
click at [9, 41] on span at bounding box center [9, 39] width 9 height 6
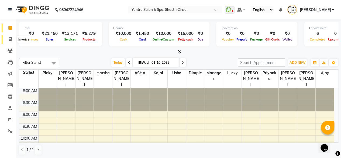
select select "154"
select select "service"
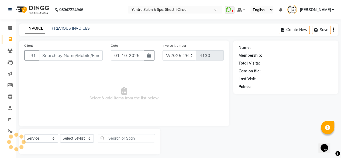
click at [45, 50] on input "Client" at bounding box center [71, 55] width 64 height 10
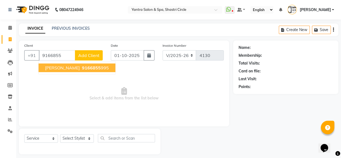
click at [50, 70] on span "Sudha Bohra" at bounding box center [62, 67] width 35 height 5
type input "9166855995"
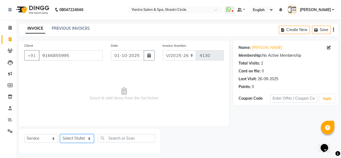
click at [68, 139] on select "Select Stylist Ajay Arvind ASHA bhawna goyal Dimple Harsha Hemlata kajal Latika…" at bounding box center [77, 138] width 34 height 8
select select "91688"
click at [60, 134] on select "Select Stylist Ajay Arvind ASHA bhawna goyal Dimple Harsha Hemlata kajal Latika…" at bounding box center [77, 138] width 34 height 8
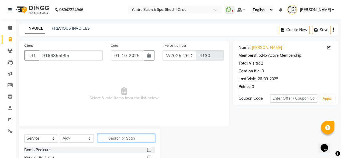
click at [127, 137] on input "text" at bounding box center [126, 138] width 57 height 8
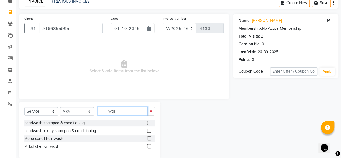
type input "was"
click at [149, 138] on label at bounding box center [149, 138] width 4 height 4
click at [149, 138] on input "checkbox" at bounding box center [149, 139] width 4 height 4
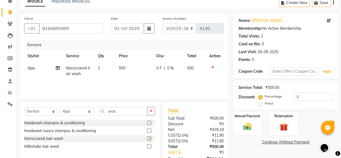
checkbox input "false"
click at [113, 108] on input "was" at bounding box center [123, 111] width 50 height 8
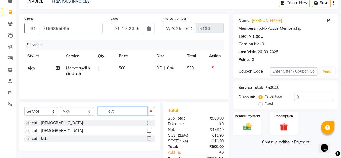
type input "cut"
click at [150, 121] on label at bounding box center [149, 122] width 4 height 4
click at [150, 121] on input "checkbox" at bounding box center [149, 123] width 4 height 4
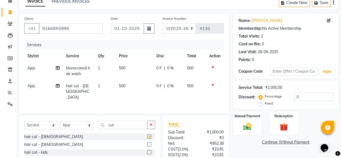
checkbox input "false"
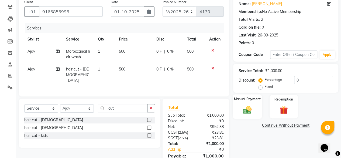
click at [244, 105] on img at bounding box center [247, 109] width 14 height 10
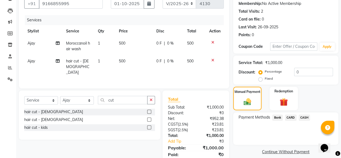
scroll to position [69, 0]
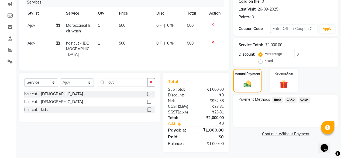
click at [301, 101] on span "CASH" at bounding box center [304, 99] width 12 height 6
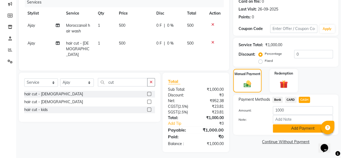
click at [295, 124] on button "Add Payment" at bounding box center [303, 128] width 60 height 8
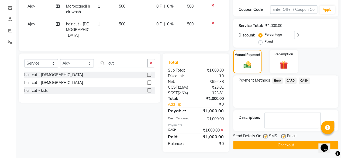
click at [287, 144] on button "Checkout" at bounding box center [285, 145] width 105 height 8
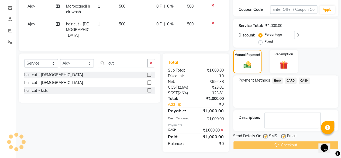
scroll to position [8, 0]
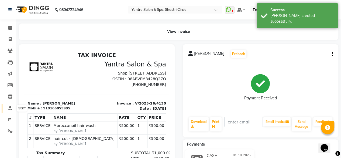
click at [10, 107] on icon at bounding box center [10, 108] width 4 height 4
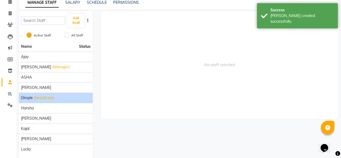
scroll to position [27, 0]
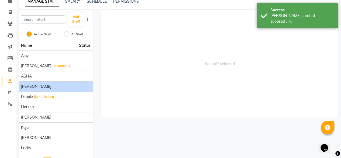
click at [51, 86] on div "bhawna goyal" at bounding box center [55, 86] width 69 height 6
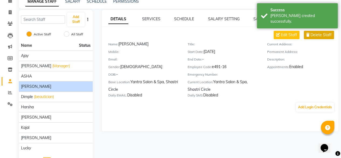
click at [311, 35] on span "Delete Staff" at bounding box center [320, 35] width 21 height 6
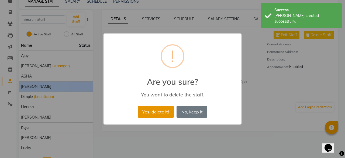
click at [156, 112] on button "Yes, delete it!" at bounding box center [156, 112] width 36 height 12
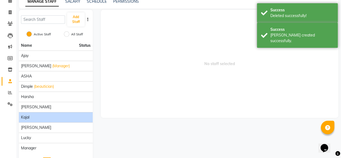
scroll to position [45, 0]
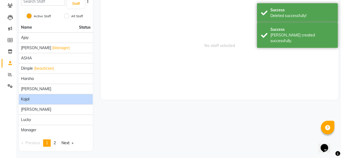
click at [64, 100] on div "kajal" at bounding box center [55, 99] width 69 height 6
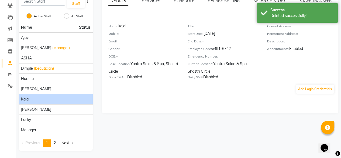
scroll to position [0, 0]
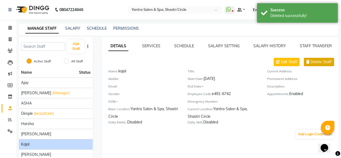
click at [320, 64] on span "Delete Staff" at bounding box center [320, 62] width 21 height 6
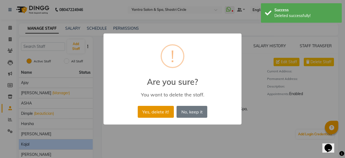
click at [159, 112] on button "Yes, delete it!" at bounding box center [156, 112] width 36 height 12
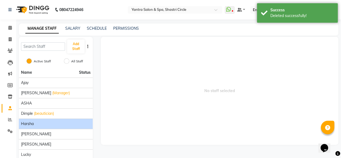
scroll to position [45, 0]
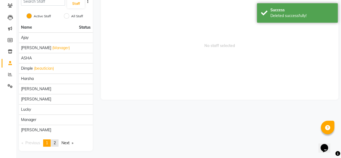
click at [56, 141] on span "2" at bounding box center [55, 142] width 2 height 5
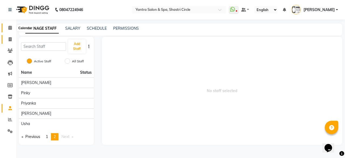
click at [9, 28] on icon at bounding box center [10, 28] width 4 height 4
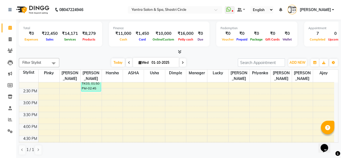
scroll to position [112, 0]
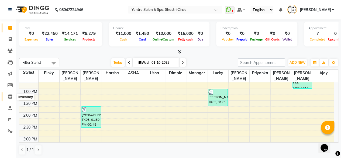
click at [9, 97] on icon at bounding box center [10, 96] width 5 height 4
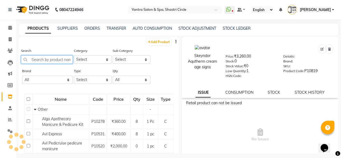
click at [58, 61] on input "text" at bounding box center [47, 59] width 52 height 8
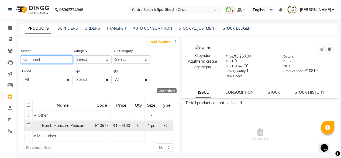
type input "bomb"
click at [68, 126] on span "Bomb Manicure Pedicure" at bounding box center [63, 125] width 43 height 5
select select
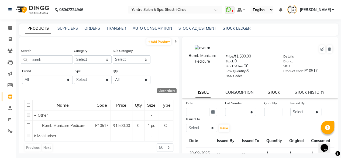
click at [275, 93] on link "STOCK" at bounding box center [273, 92] width 12 height 5
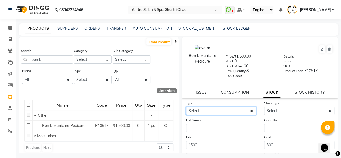
click at [215, 112] on select "Select In Out" at bounding box center [221, 110] width 70 height 8
select select "in"
click at [186, 106] on select "Select In Out" at bounding box center [221, 110] width 70 height 8
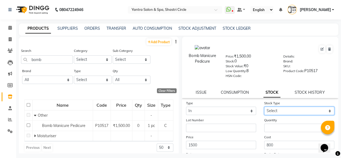
click at [274, 110] on select "Select New Stock Adjustment Return Other" at bounding box center [299, 110] width 70 height 8
select select "new stock"
click at [264, 106] on select "Select New Stock Adjustment Return Other" at bounding box center [299, 110] width 70 height 8
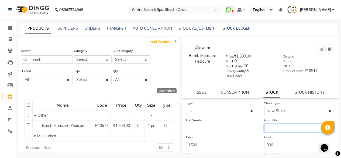
click at [276, 128] on input "number" at bounding box center [299, 127] width 70 height 8
type input "30"
drag, startPoint x: 274, startPoint y: 135, endPoint x: 285, endPoint y: 133, distance: 10.8
click at [275, 135] on div "Cost 800" at bounding box center [299, 141] width 78 height 15
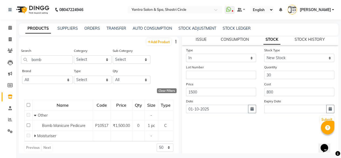
scroll to position [54, 0]
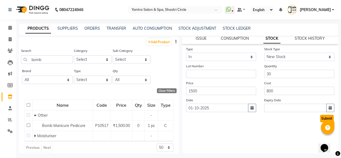
click at [320, 117] on button "Submit" at bounding box center [327, 118] width 14 height 8
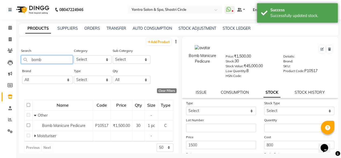
click at [53, 61] on input "bomb" at bounding box center [47, 59] width 52 height 8
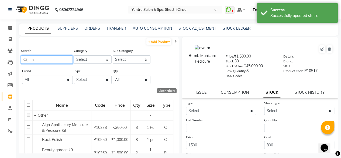
click at [53, 61] on input "h" at bounding box center [47, 59] width 52 height 8
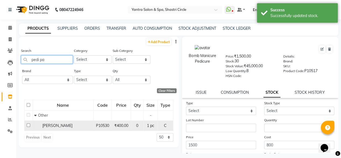
type input "pedi pa"
click at [54, 124] on span "Pedi Pai" at bounding box center [57, 125] width 30 height 5
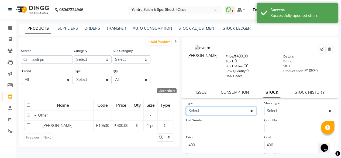
click at [197, 109] on select "Select In Out" at bounding box center [221, 110] width 70 height 8
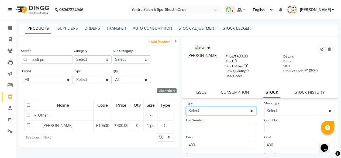
select select "in"
click at [186, 106] on select "Select In Out" at bounding box center [221, 110] width 70 height 8
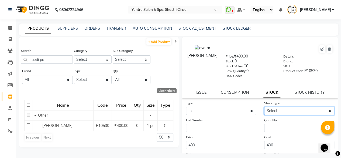
click at [278, 110] on select "Select New Stock Adjustment Return Other" at bounding box center [299, 110] width 70 height 8
select select "new stock"
click at [264, 106] on select "Select New Stock Adjustment Return Other" at bounding box center [299, 110] width 70 height 8
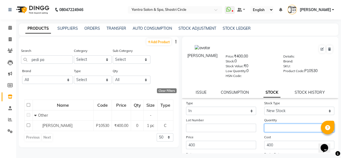
click at [276, 127] on input "number" at bounding box center [299, 127] width 70 height 8
type input "30"
drag, startPoint x: 280, startPoint y: 134, endPoint x: 284, endPoint y: 132, distance: 5.2
click at [280, 134] on div "Cost 400" at bounding box center [299, 141] width 78 height 15
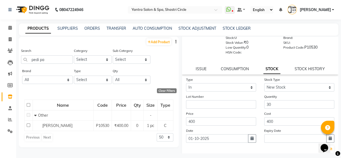
scroll to position [54, 0]
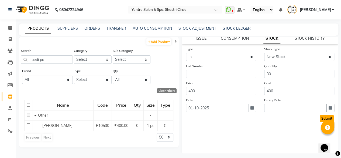
click at [320, 118] on button "Submit" at bounding box center [327, 118] width 14 height 8
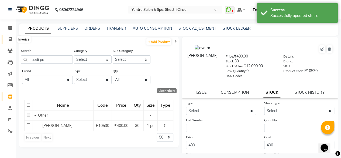
click at [12, 40] on span at bounding box center [9, 39] width 9 height 6
select select "service"
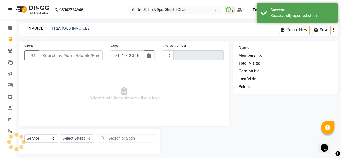
scroll to position [4, 0]
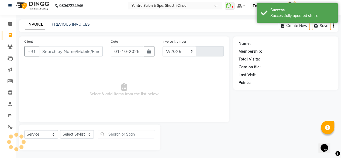
select select "154"
type input "4131"
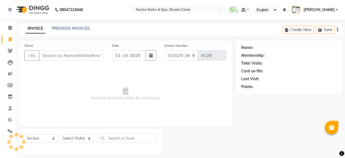
select select "154"
select select "service"
click at [66, 55] on input "Client" at bounding box center [71, 55] width 64 height 10
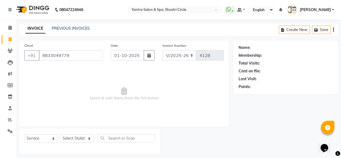
click at [66, 55] on input "9833049779" at bounding box center [71, 55] width 64 height 10
type input "9833049779"
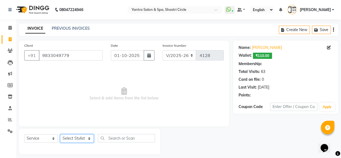
click at [81, 138] on select "Select Stylist Ajay Arvind ASHA bhawna goyal Dimple Harsha Hemlata kajal Latika…" at bounding box center [77, 138] width 34 height 8
select select "44024"
click at [60, 134] on select "Select Stylist Ajay Arvind ASHA bhawna goyal Dimple Harsha Hemlata kajal Latika…" at bounding box center [77, 138] width 34 height 8
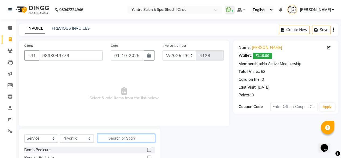
click at [120, 138] on input "text" at bounding box center [126, 138] width 57 height 8
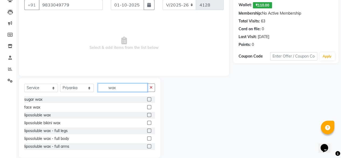
scroll to position [54, 0]
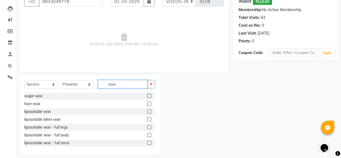
type input "wax"
click at [147, 111] on label at bounding box center [149, 111] width 4 height 4
click at [147, 111] on input "checkbox" at bounding box center [149, 112] width 4 height 4
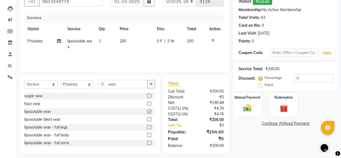
checkbox input "false"
click at [136, 43] on td "200" at bounding box center [134, 44] width 37 height 18
select select "44024"
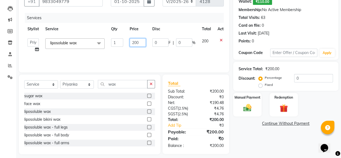
click at [136, 43] on input "200" at bounding box center [138, 42] width 16 height 8
type input "250"
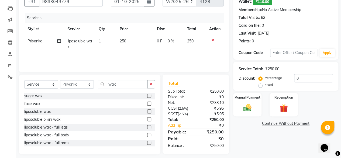
click at [132, 48] on td "250" at bounding box center [134, 44] width 37 height 18
select select "44024"
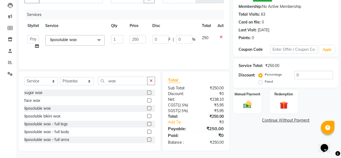
scroll to position [58, 0]
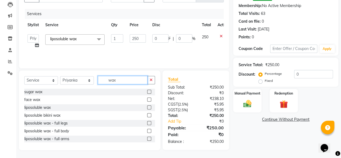
click at [109, 81] on input "wax" at bounding box center [123, 80] width 50 height 8
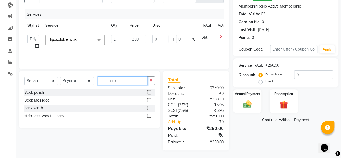
type input "back"
drag, startPoint x: 148, startPoint y: 99, endPoint x: 148, endPoint y: 79, distance: 19.7
click at [147, 99] on label at bounding box center [149, 100] width 4 height 4
click at [147, 99] on input "checkbox" at bounding box center [149, 100] width 4 height 4
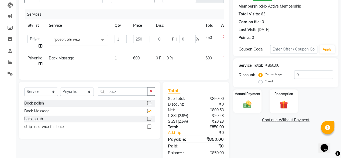
click at [148, 58] on td "600" at bounding box center [141, 61] width 23 height 18
checkbox input "false"
select select "44024"
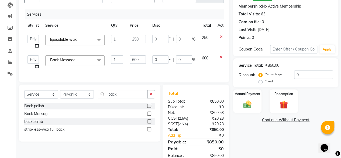
click at [148, 58] on td "600" at bounding box center [137, 62] width 23 height 20
select select "44024"
click at [142, 62] on input "600" at bounding box center [138, 59] width 16 height 8
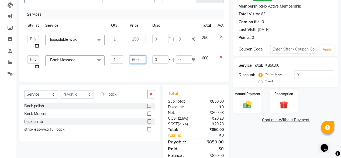
click at [142, 62] on input "600" at bounding box center [138, 59] width 16 height 8
click at [141, 56] on input "1300" at bounding box center [138, 59] width 16 height 8
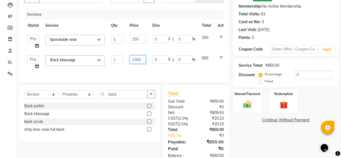
click at [141, 56] on input "1300" at bounding box center [138, 59] width 16 height 8
type input "1200"
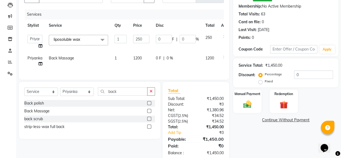
click at [138, 68] on td "1200" at bounding box center [141, 61] width 23 height 18
select select "44024"
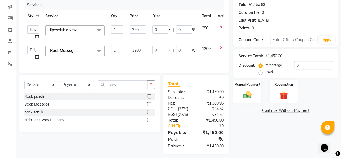
scroll to position [75, 0]
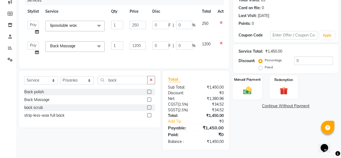
click at [247, 87] on img at bounding box center [247, 90] width 14 height 10
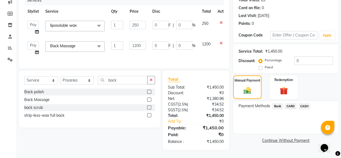
click at [288, 103] on span "CARD" at bounding box center [291, 106] width 12 height 6
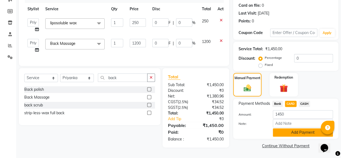
click at [289, 130] on button "Add Payment" at bounding box center [303, 132] width 60 height 8
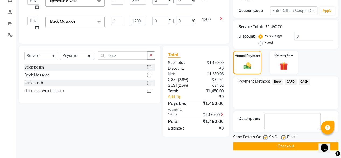
click at [294, 144] on button "Checkout" at bounding box center [285, 146] width 105 height 8
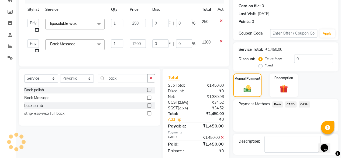
scroll to position [42, 0]
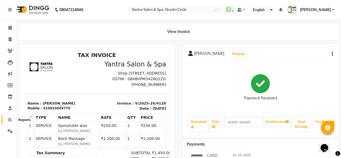
click at [5, 119] on span at bounding box center [9, 119] width 9 height 6
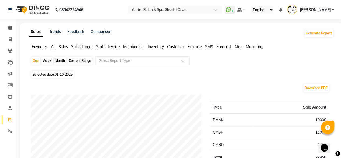
click at [60, 61] on div "Month" at bounding box center [60, 61] width 12 height 8
select select "10"
select select "2025"
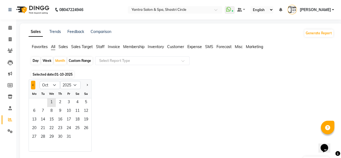
click at [32, 85] on button "Previous month" at bounding box center [33, 85] width 4 height 9
select select "9"
click at [36, 102] on span "1" at bounding box center [34, 102] width 9 height 9
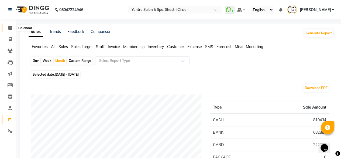
click at [11, 27] on icon at bounding box center [10, 28] width 4 height 4
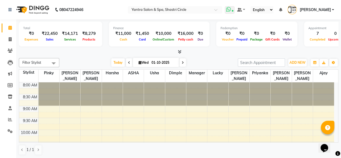
click at [231, 11] on icon at bounding box center [228, 9] width 5 height 5
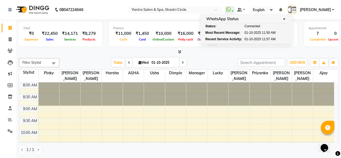
click at [122, 9] on nav "08047224946 Select Location × Yantra Salon & Spa, Shastri Circle WhatsApp Statu…" at bounding box center [170, 9] width 341 height 19
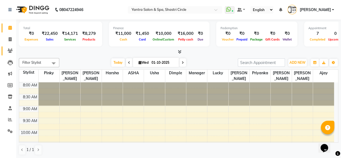
click at [9, 54] on link "Clients" at bounding box center [8, 50] width 13 height 9
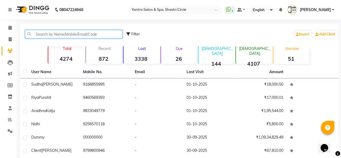
click at [65, 35] on input "text" at bounding box center [73, 34] width 97 height 8
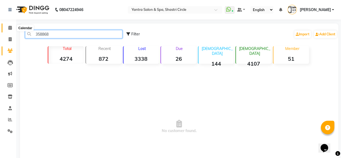
type input "358868"
drag, startPoint x: 11, startPoint y: 27, endPoint x: 11, endPoint y: 30, distance: 3.3
click at [11, 27] on icon at bounding box center [10, 28] width 4 height 4
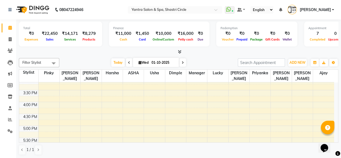
scroll to position [220, 0]
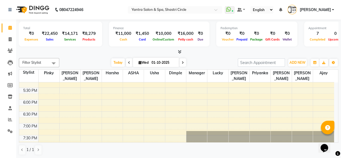
click at [316, 120] on div "8:00 AM 8:30 AM 9:00 AM 9:30 AM 10:00 AM 10:30 AM 11:00 AM 11:30 AM 12:00 PM 12…" at bounding box center [176, 4] width 315 height 284
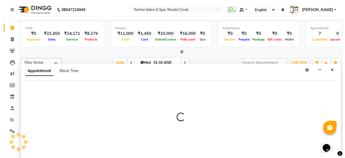
scroll to position [0, 0]
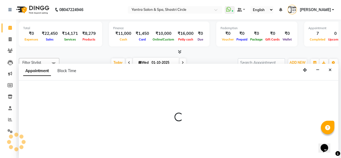
select select "91688"
select select "1140"
select select "tentative"
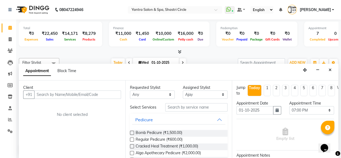
click at [69, 93] on input "text" at bounding box center [77, 94] width 87 height 8
type input "9636358868"
click at [104, 92] on span "Add Client" at bounding box center [110, 94] width 18 height 5
select select "33"
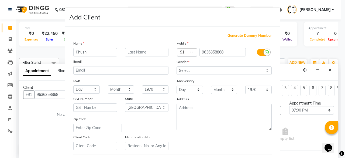
type input "Khushi"
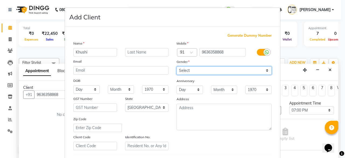
click at [193, 69] on select "Select Male Female Other Prefer Not To Say" at bounding box center [223, 70] width 95 height 8
select select "female"
click at [176, 66] on select "Select Male Female Other Prefer Not To Say" at bounding box center [223, 70] width 95 height 8
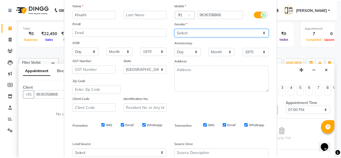
scroll to position [90, 0]
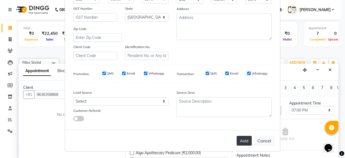
click at [241, 139] on button "Add" at bounding box center [243, 140] width 15 height 10
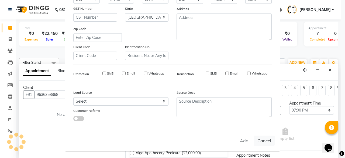
select select
select select "null"
select select
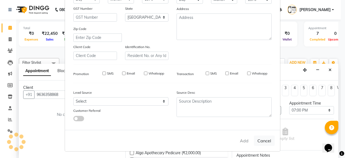
select select
checkbox input "false"
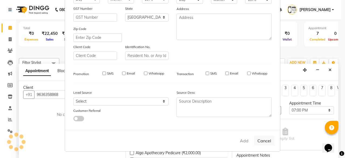
checkbox input "false"
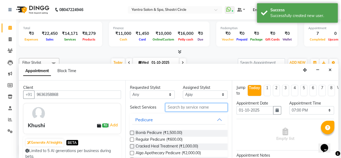
click at [191, 108] on input "text" at bounding box center [196, 107] width 62 height 8
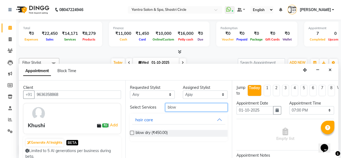
type input "blow"
click at [131, 131] on label at bounding box center [132, 132] width 4 height 4
click at [131, 131] on input "checkbox" at bounding box center [132, 133] width 4 height 4
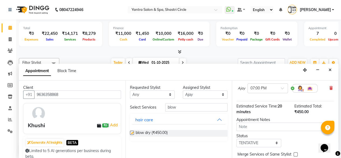
checkbox input "false"
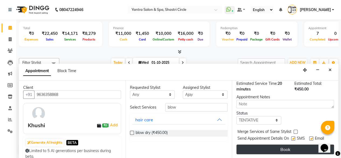
click at [280, 144] on button "Book" at bounding box center [284, 149] width 97 height 10
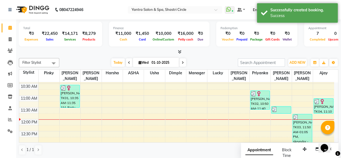
scroll to position [0, 0]
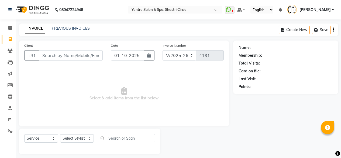
click at [4, 27] on link "Calendar" at bounding box center [8, 27] width 13 height 9
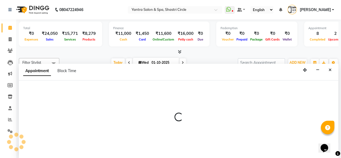
select select "4454"
select select "825"
select select "tentative"
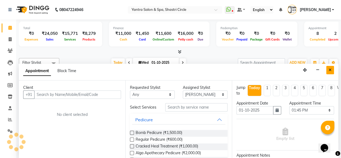
click at [332, 67] on button "Close" at bounding box center [330, 70] width 8 height 8
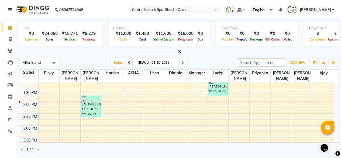
scroll to position [141, 0]
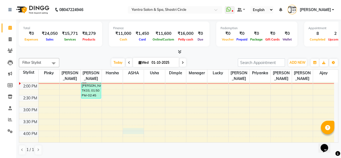
select select "8429"
select select "960"
select select "tentative"
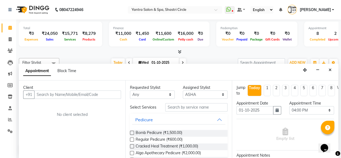
click at [94, 95] on input "text" at bounding box center [77, 94] width 87 height 8
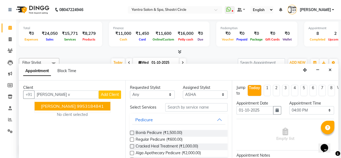
click at [88, 102] on button "[PERSON_NAME] 9953184841" at bounding box center [72, 106] width 76 height 9
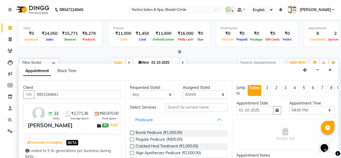
type input "9953184841"
click at [191, 109] on input "text" at bounding box center [196, 107] width 62 height 8
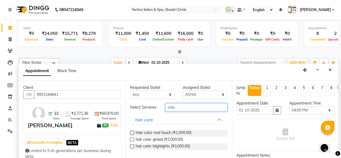
type input "colo"
click at [132, 134] on label at bounding box center [132, 132] width 4 height 4
click at [132, 135] on input "checkbox" at bounding box center [132, 133] width 4 height 4
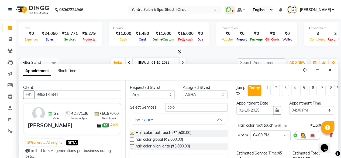
checkbox input "false"
click at [185, 107] on input "colo" at bounding box center [196, 107] width 62 height 8
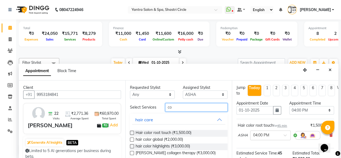
type input "c"
type input "thre"
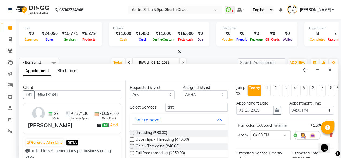
click at [130, 134] on label at bounding box center [132, 132] width 4 height 4
click at [130, 135] on input "checkbox" at bounding box center [132, 133] width 4 height 4
checkbox input "false"
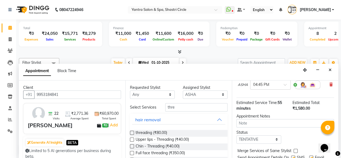
scroll to position [98, 0]
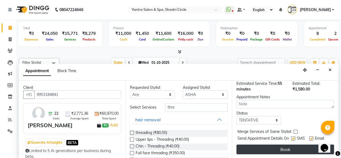
click at [299, 145] on button "Book" at bounding box center [284, 149] width 97 height 10
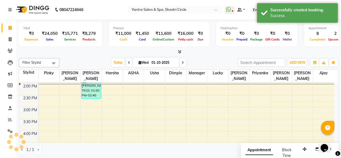
scroll to position [0, 0]
